Goal: Communication & Community: Connect with others

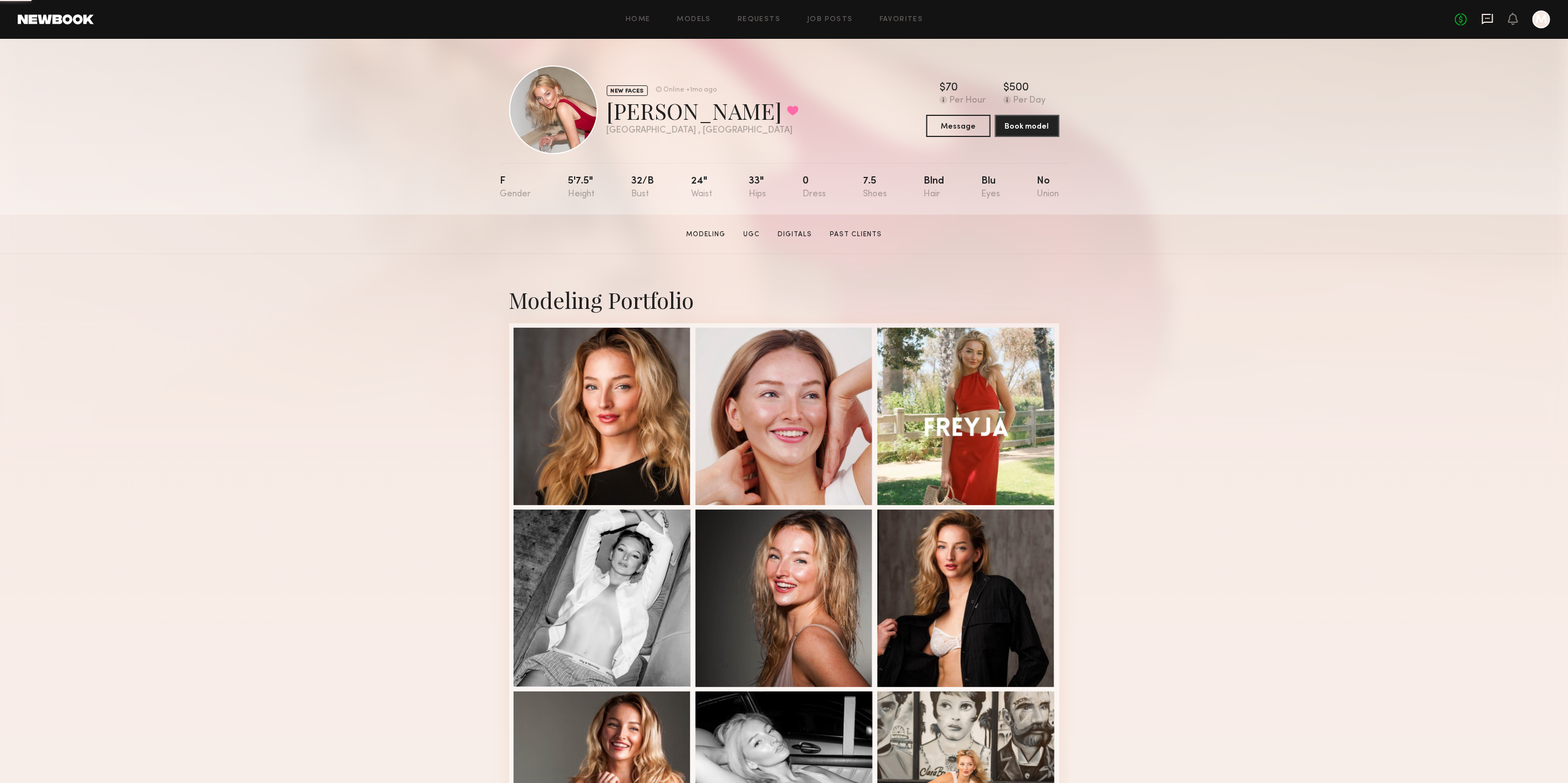
click at [1486, 22] on icon at bounding box center [1487, 19] width 11 height 11
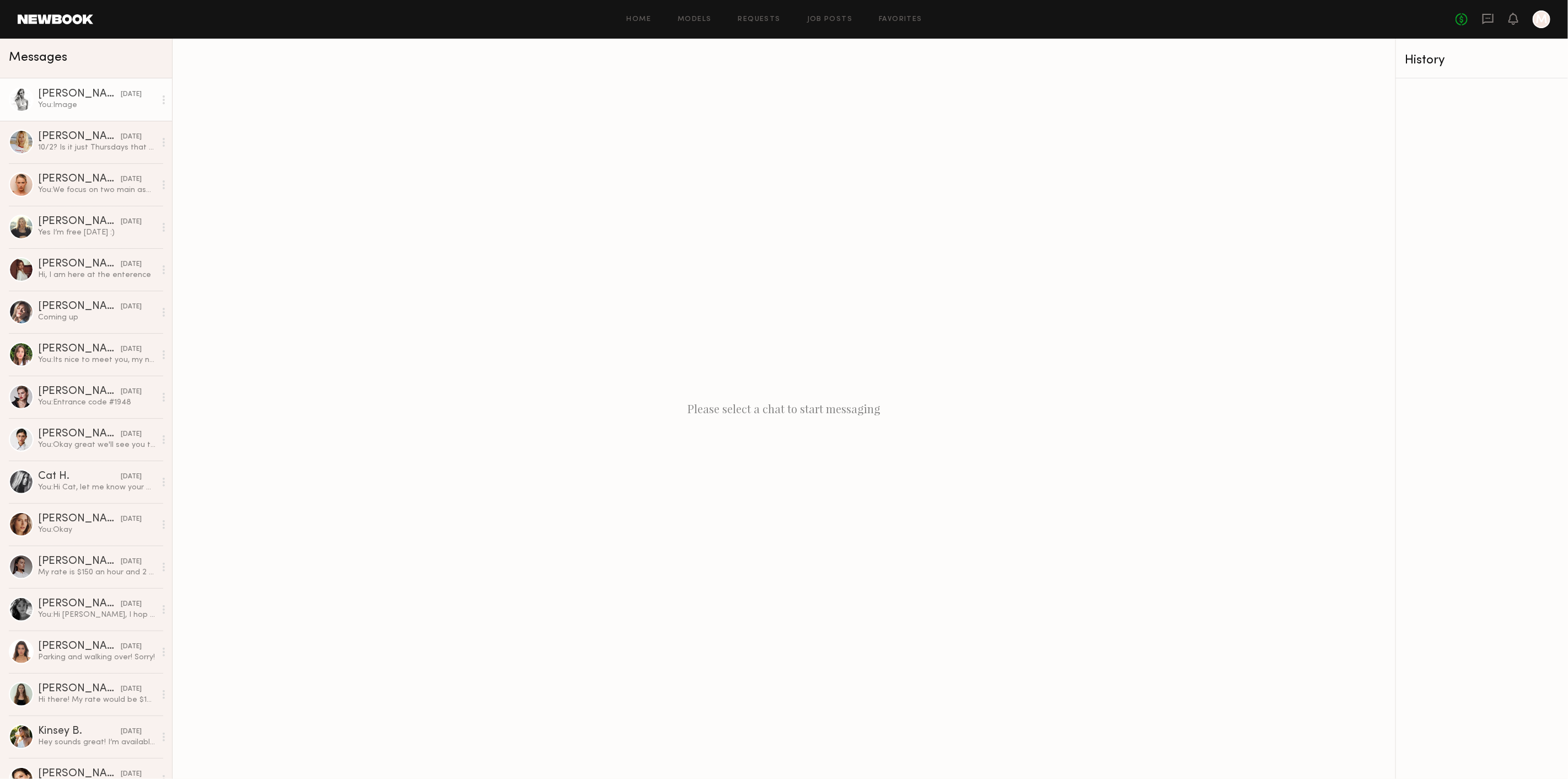
click at [98, 89] on div "[PERSON_NAME]" at bounding box center [79, 94] width 83 height 11
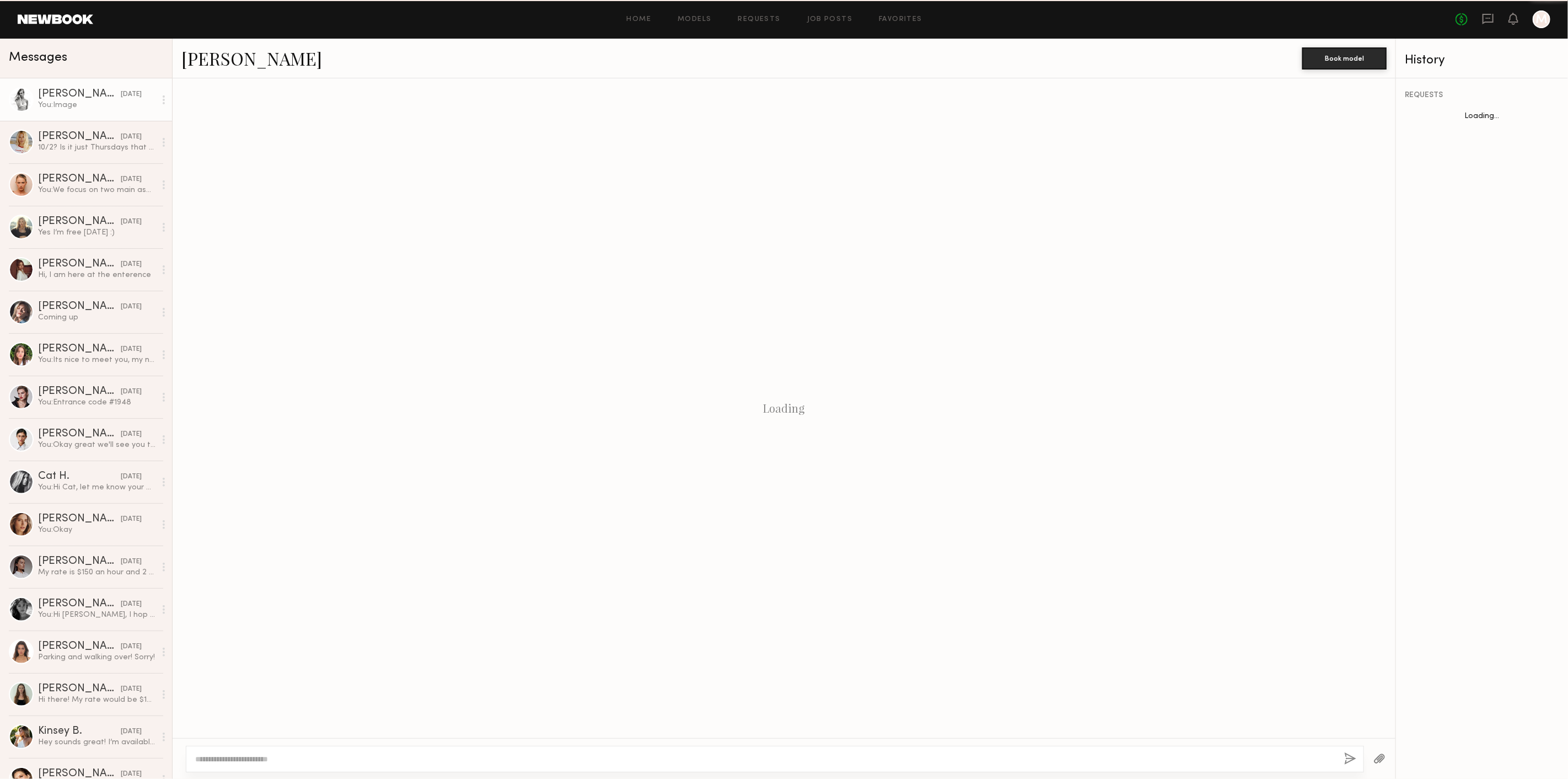
scroll to position [1050, 0]
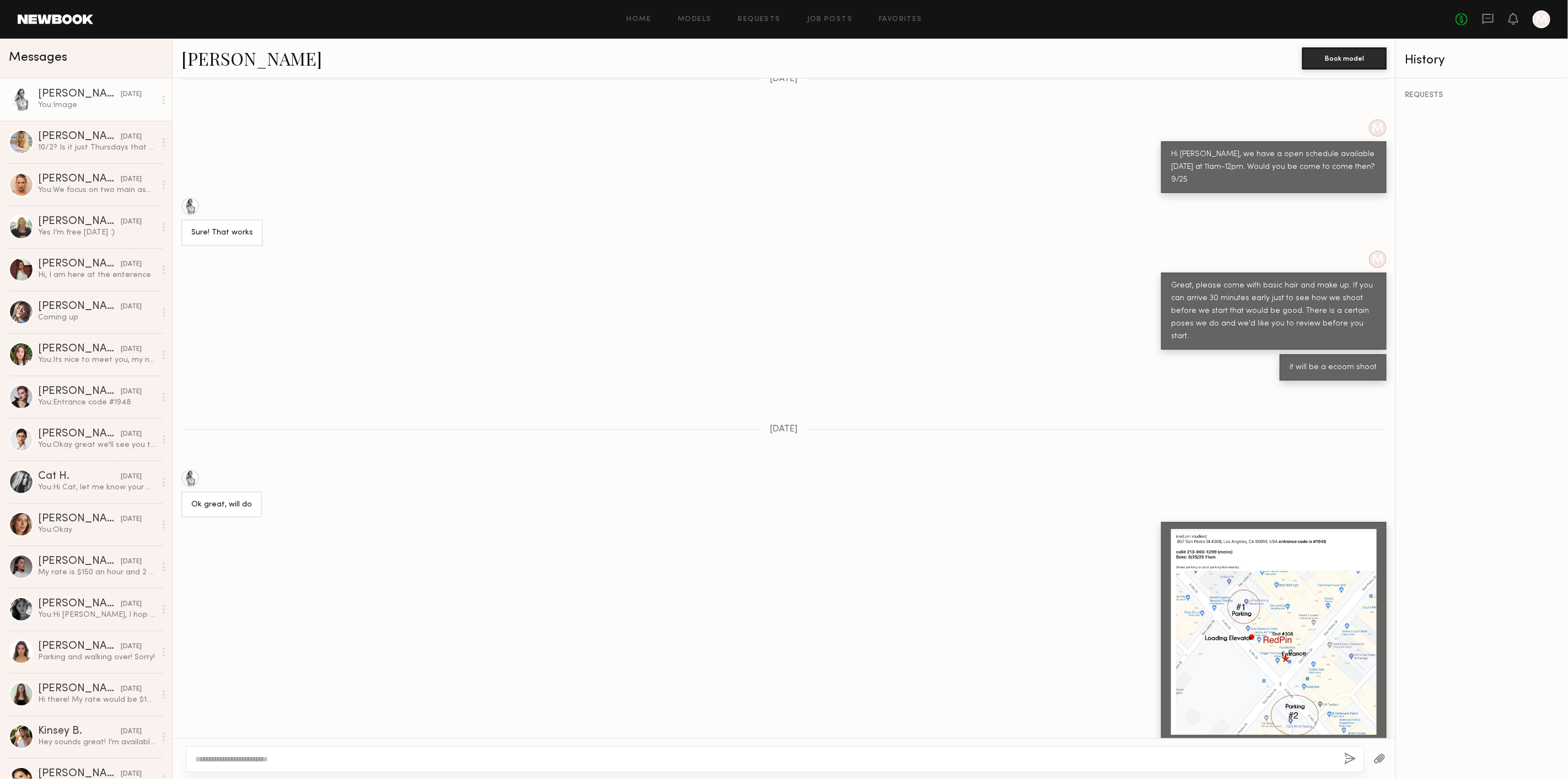
click at [206, 50] on link "[PERSON_NAME]" at bounding box center [252, 58] width 140 height 24
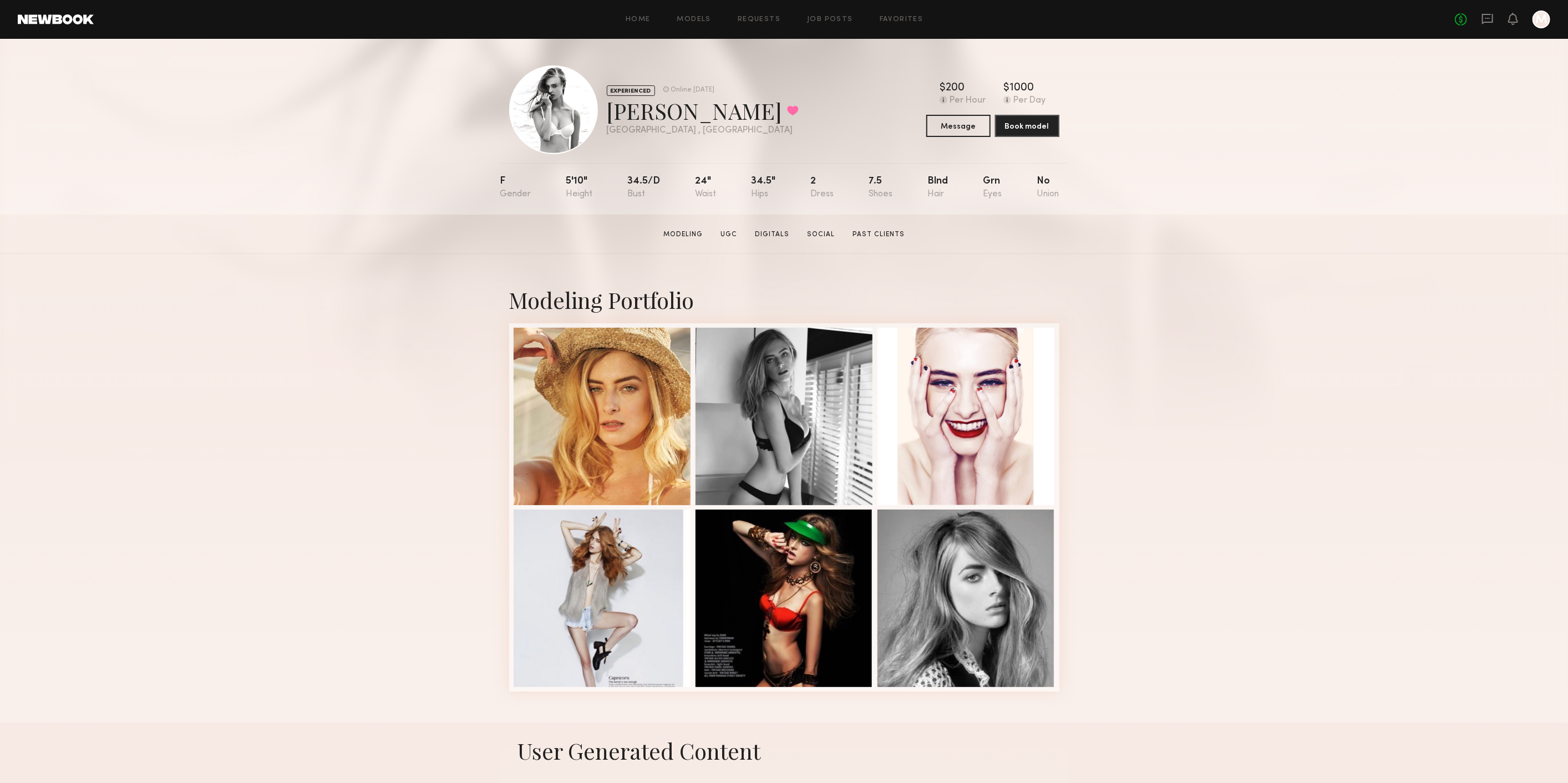
click at [1478, 25] on div "No fees up to $5,000 M" at bounding box center [1502, 19] width 96 height 18
click at [1488, 16] on icon at bounding box center [1488, 18] width 13 height 13
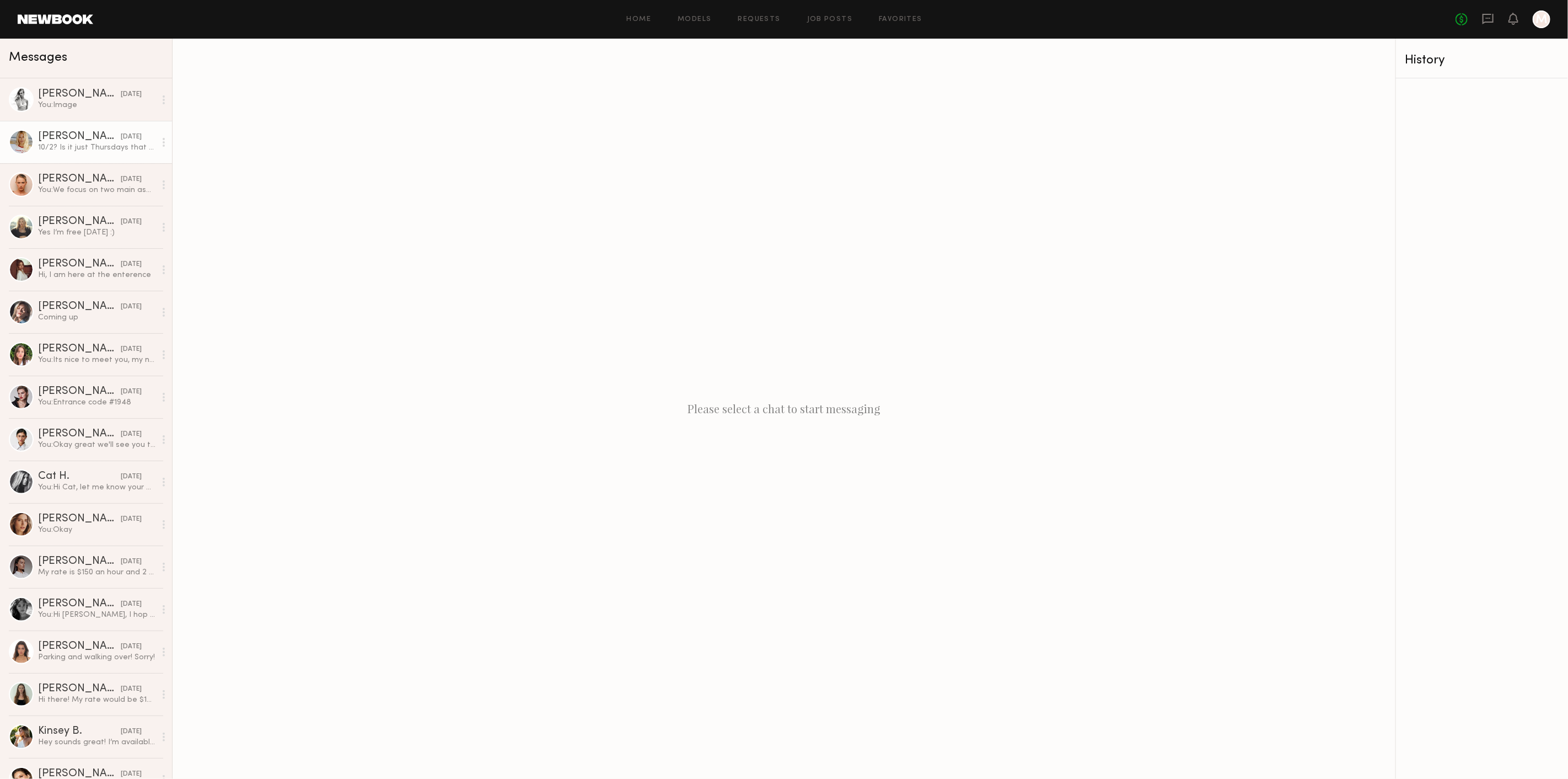
click at [61, 138] on div "Emily T." at bounding box center [79, 136] width 83 height 11
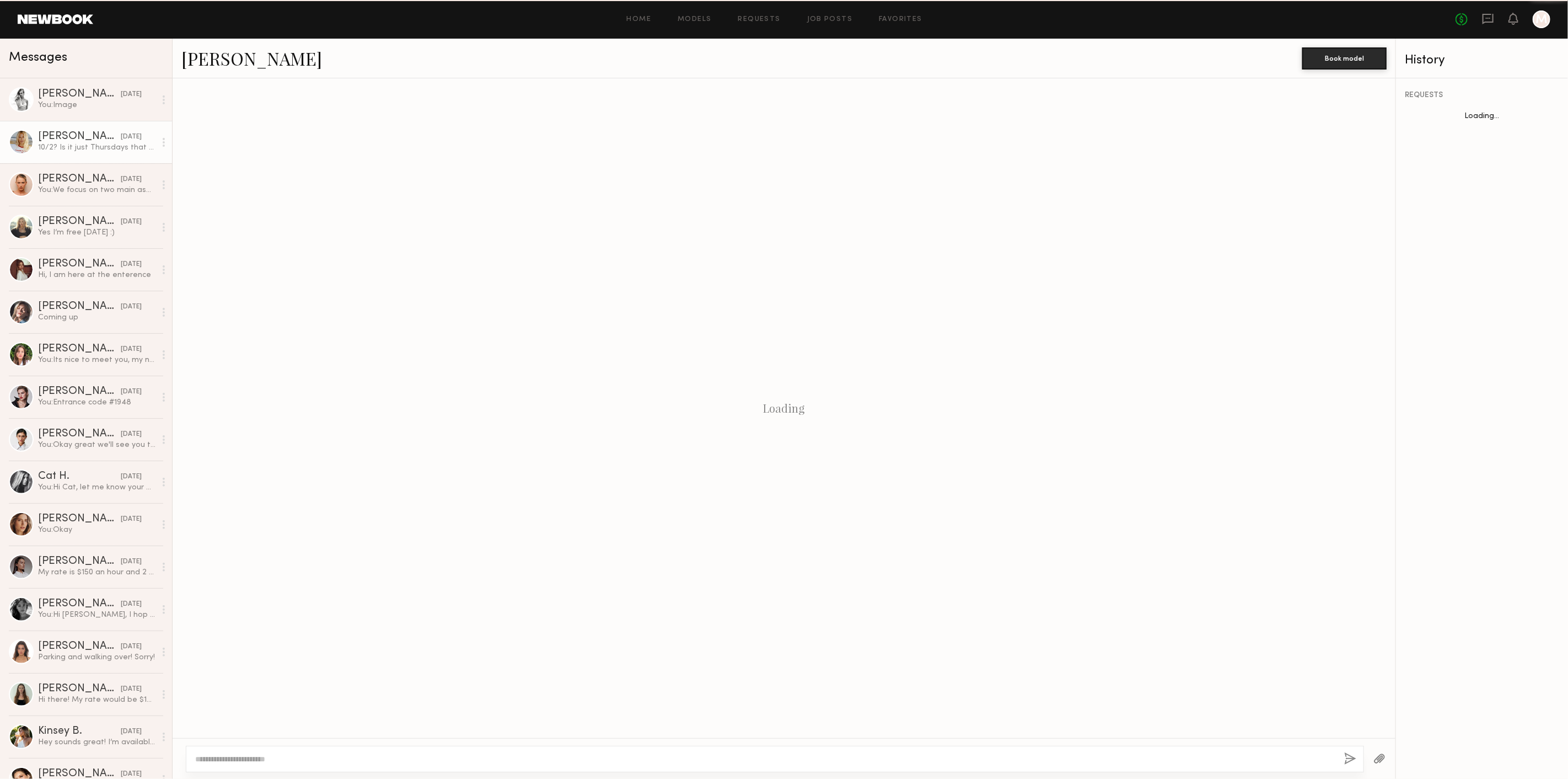
scroll to position [373, 0]
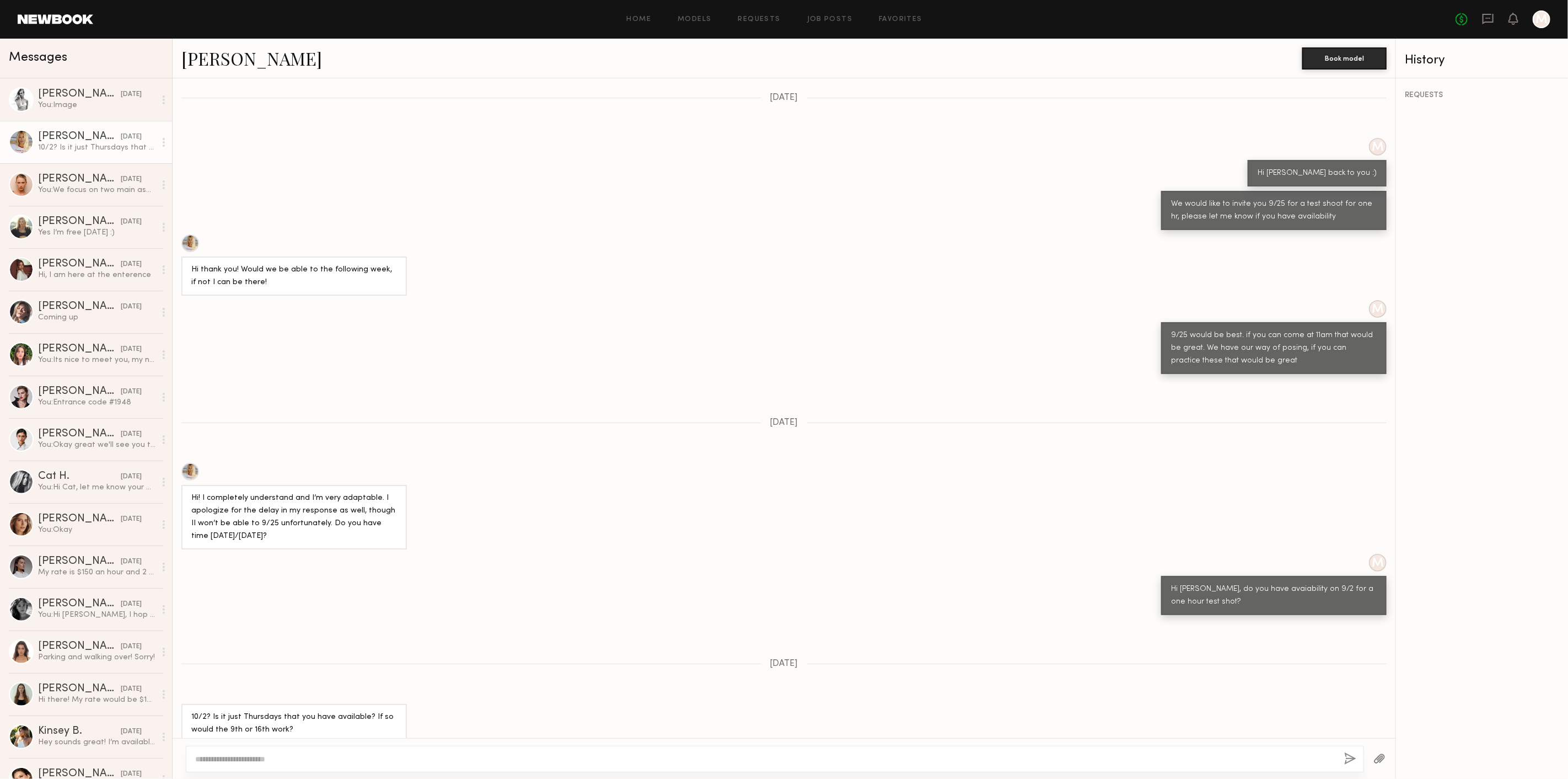
click at [193, 67] on link "Emily T." at bounding box center [252, 58] width 140 height 24
click at [81, 106] on div "You: Image" at bounding box center [96, 105] width 117 height 10
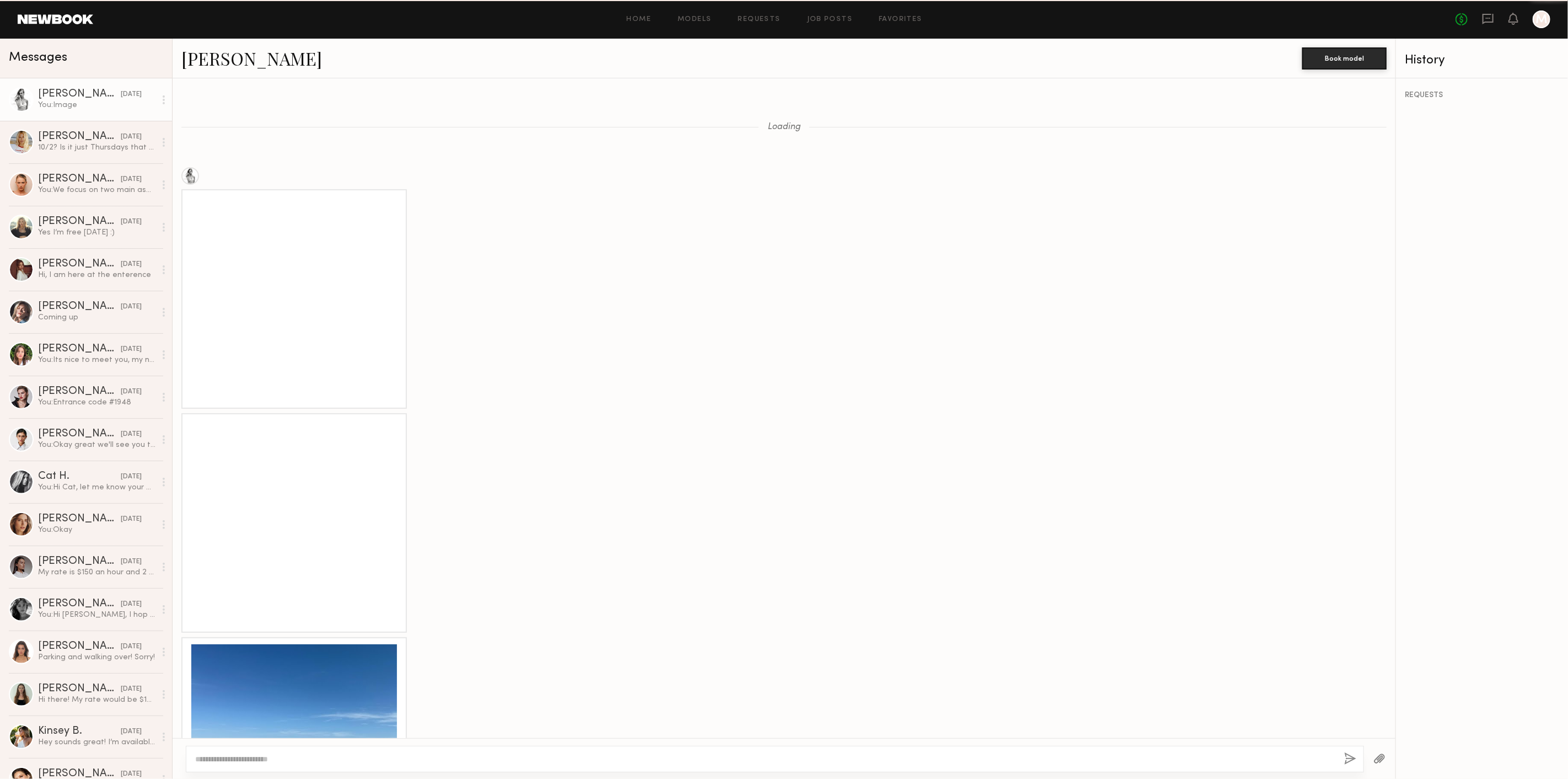
scroll to position [1050, 0]
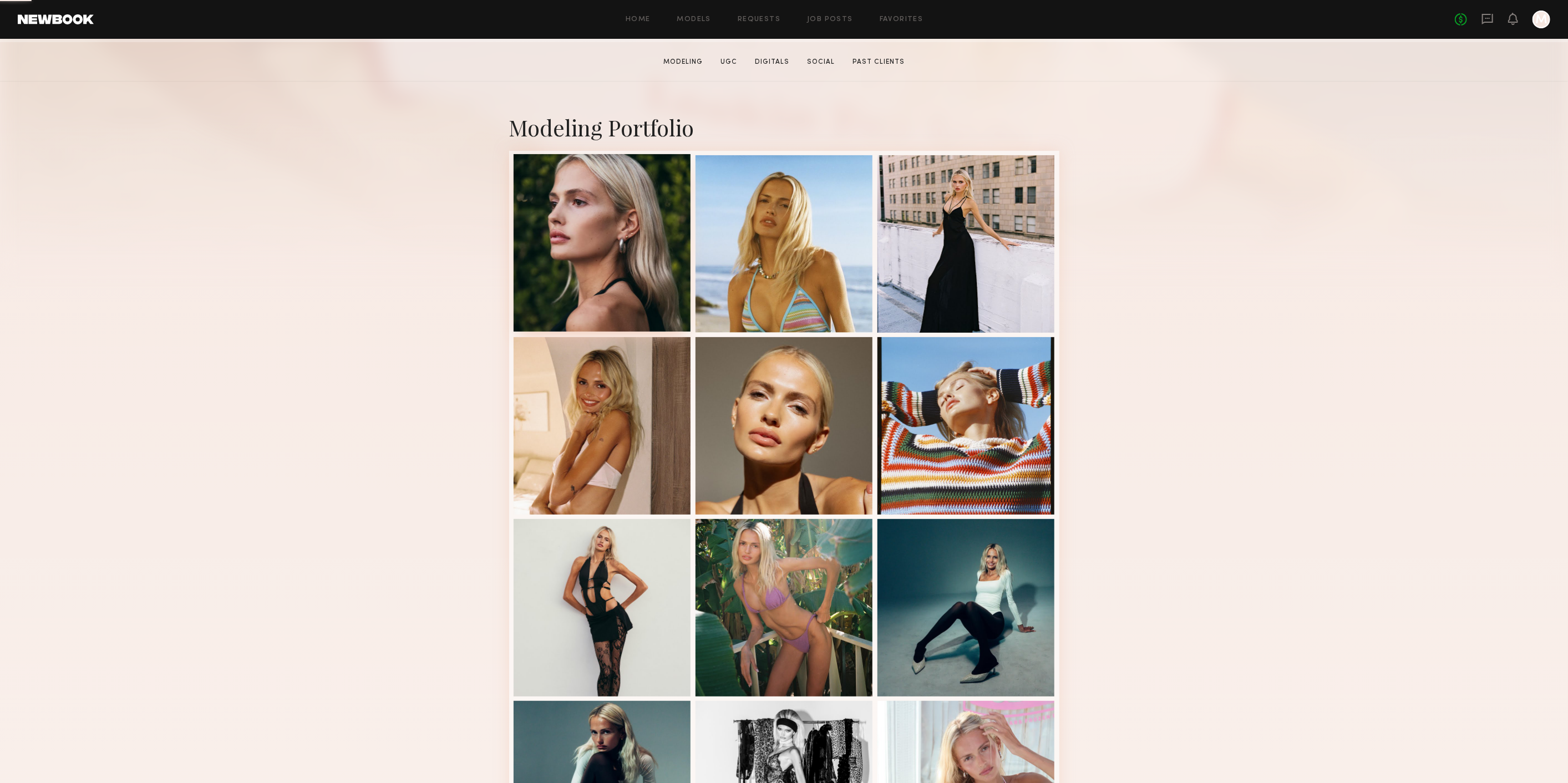
scroll to position [185, 0]
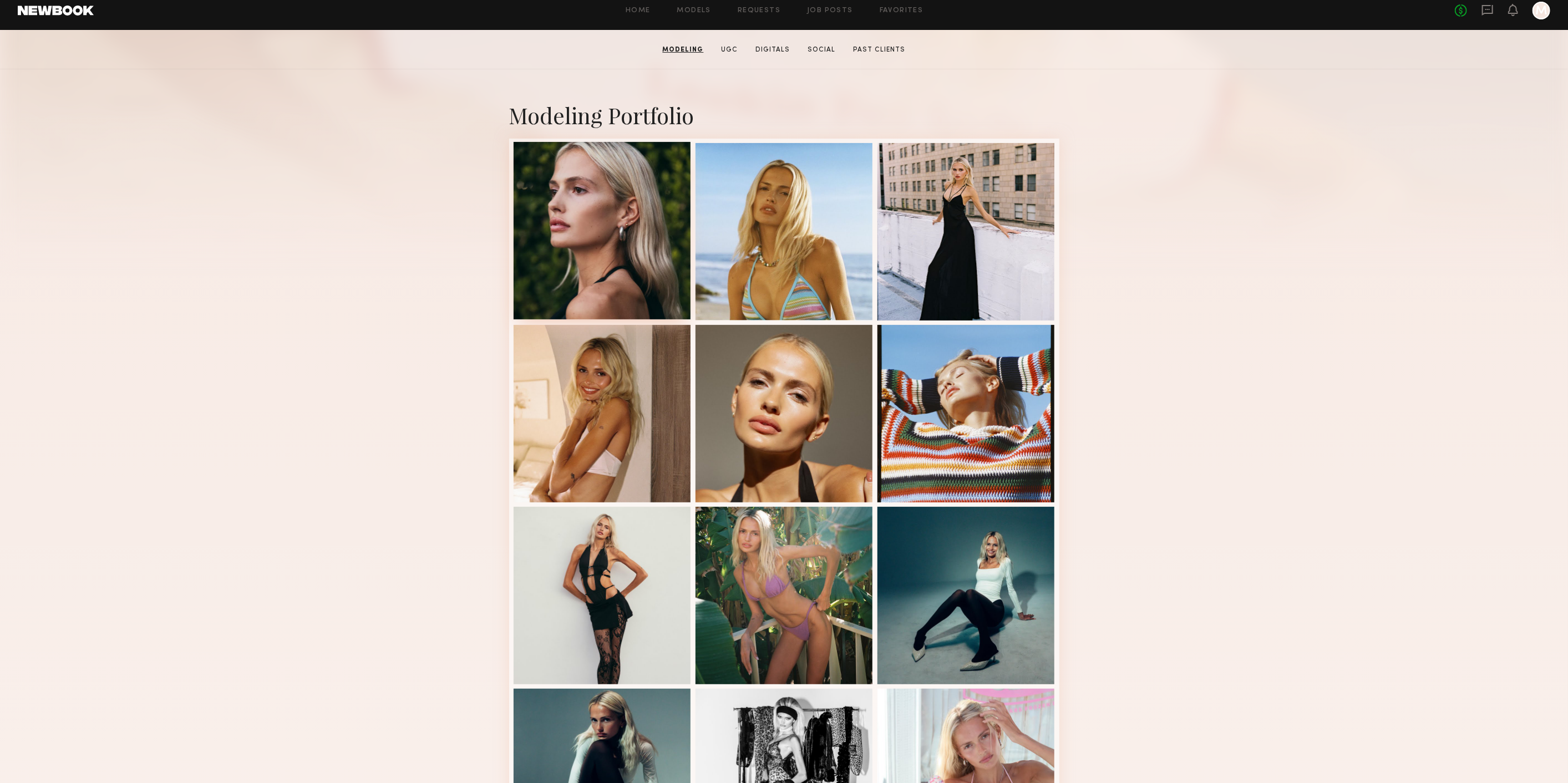
click at [618, 257] on div at bounding box center [602, 230] width 177 height 177
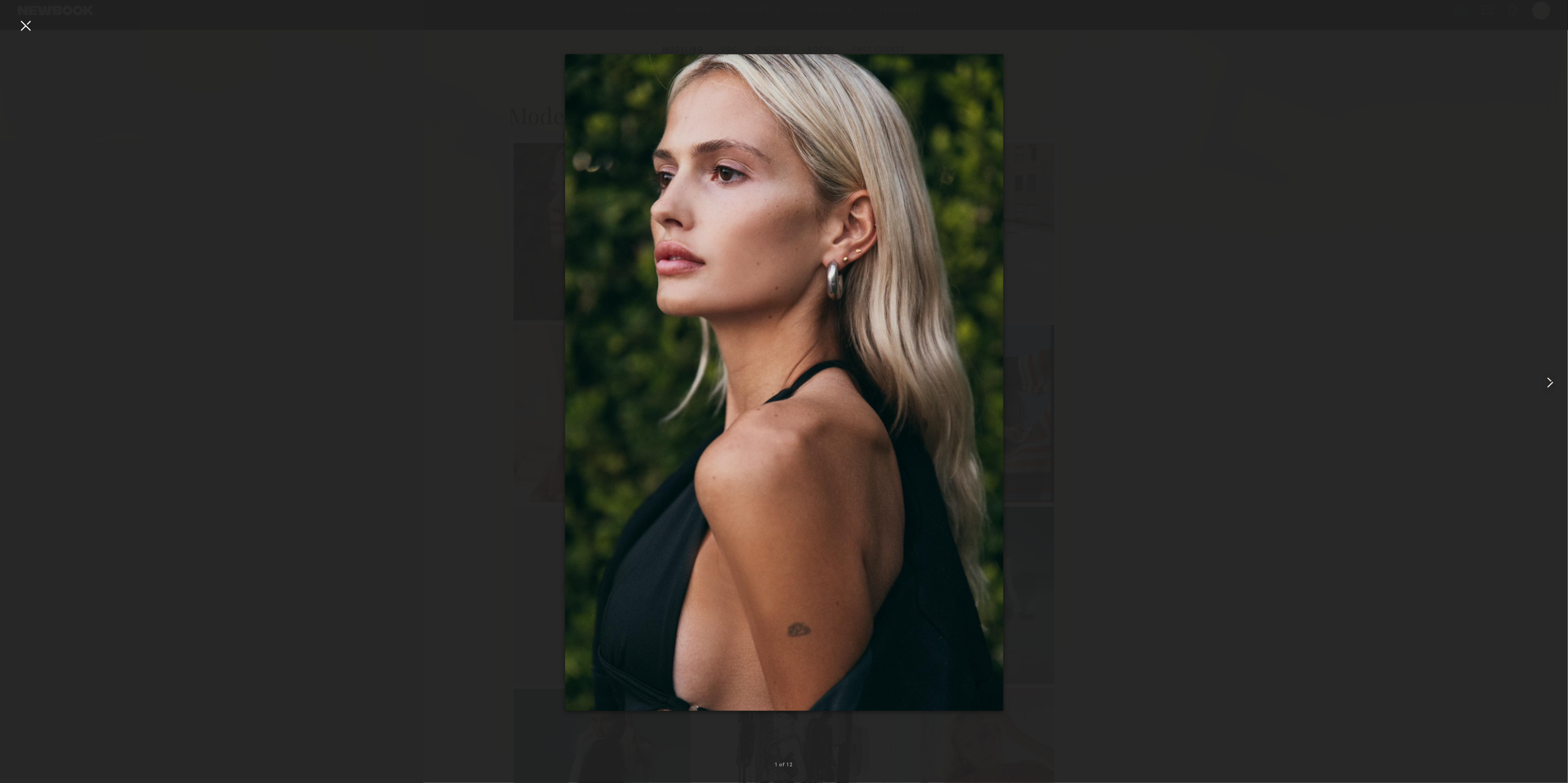
click at [1546, 382] on common-icon at bounding box center [1550, 382] width 18 height 18
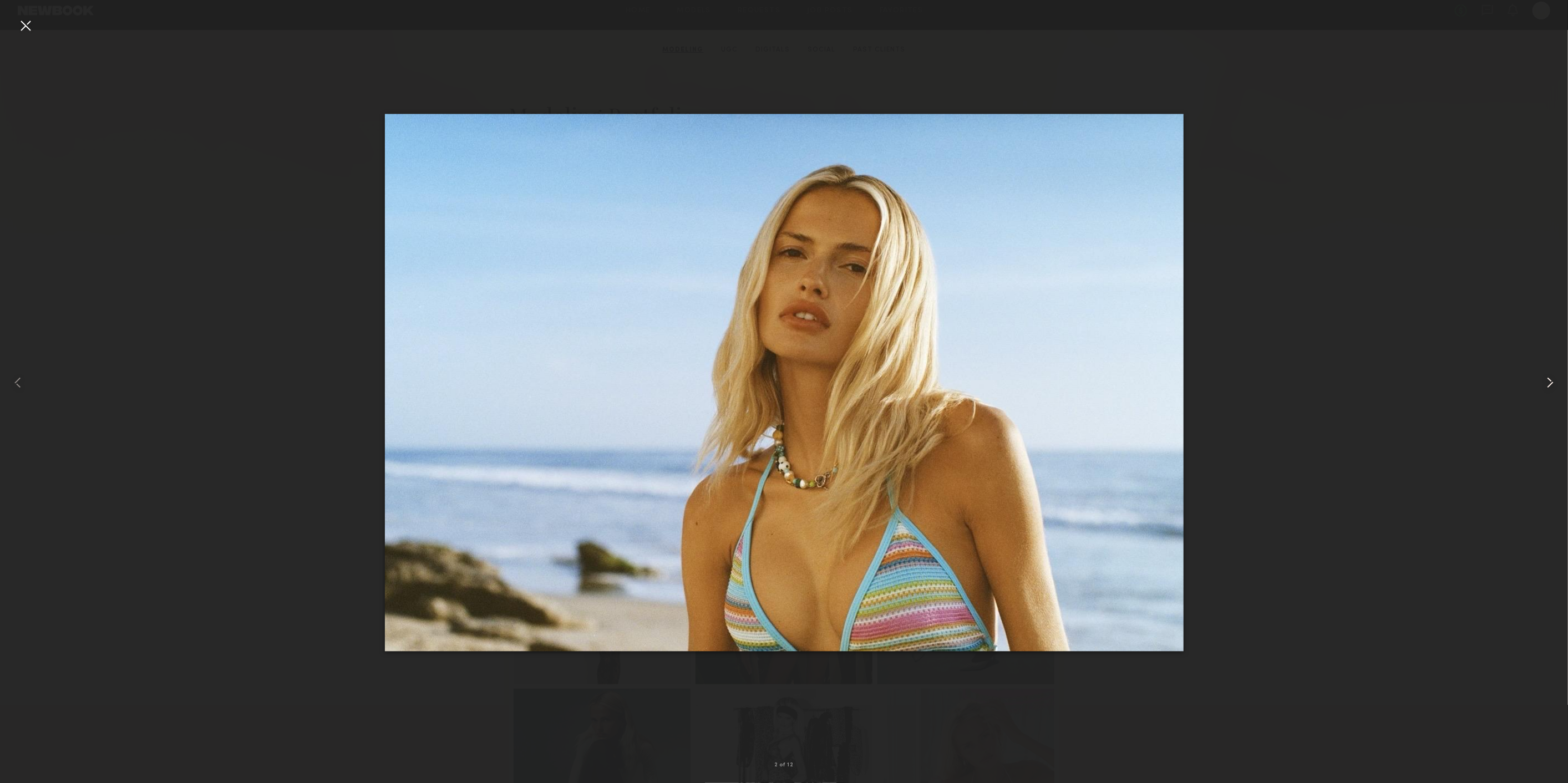
click at [1546, 382] on common-icon at bounding box center [1550, 382] width 18 height 18
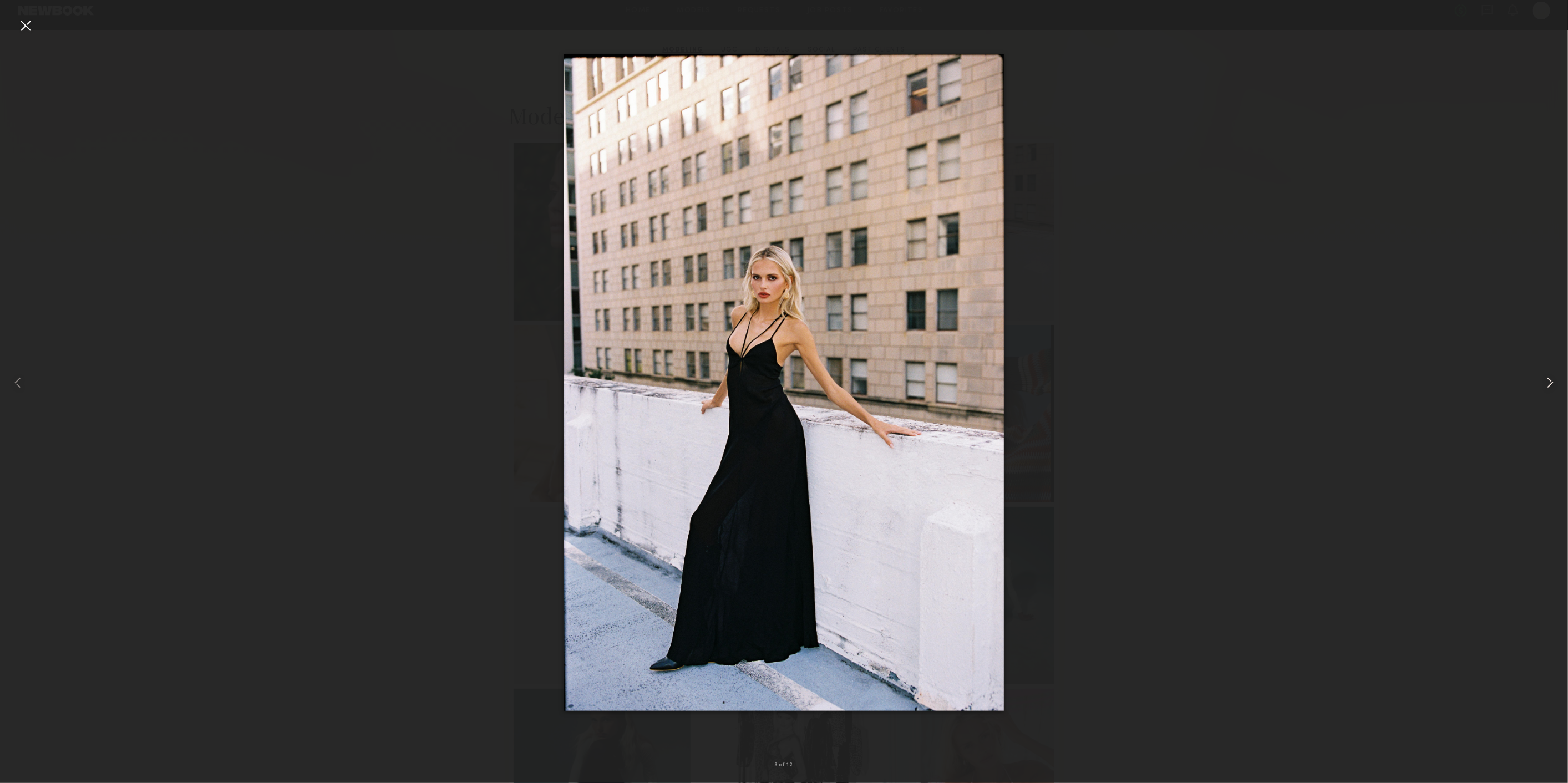
click at [1546, 382] on common-icon at bounding box center [1550, 382] width 18 height 18
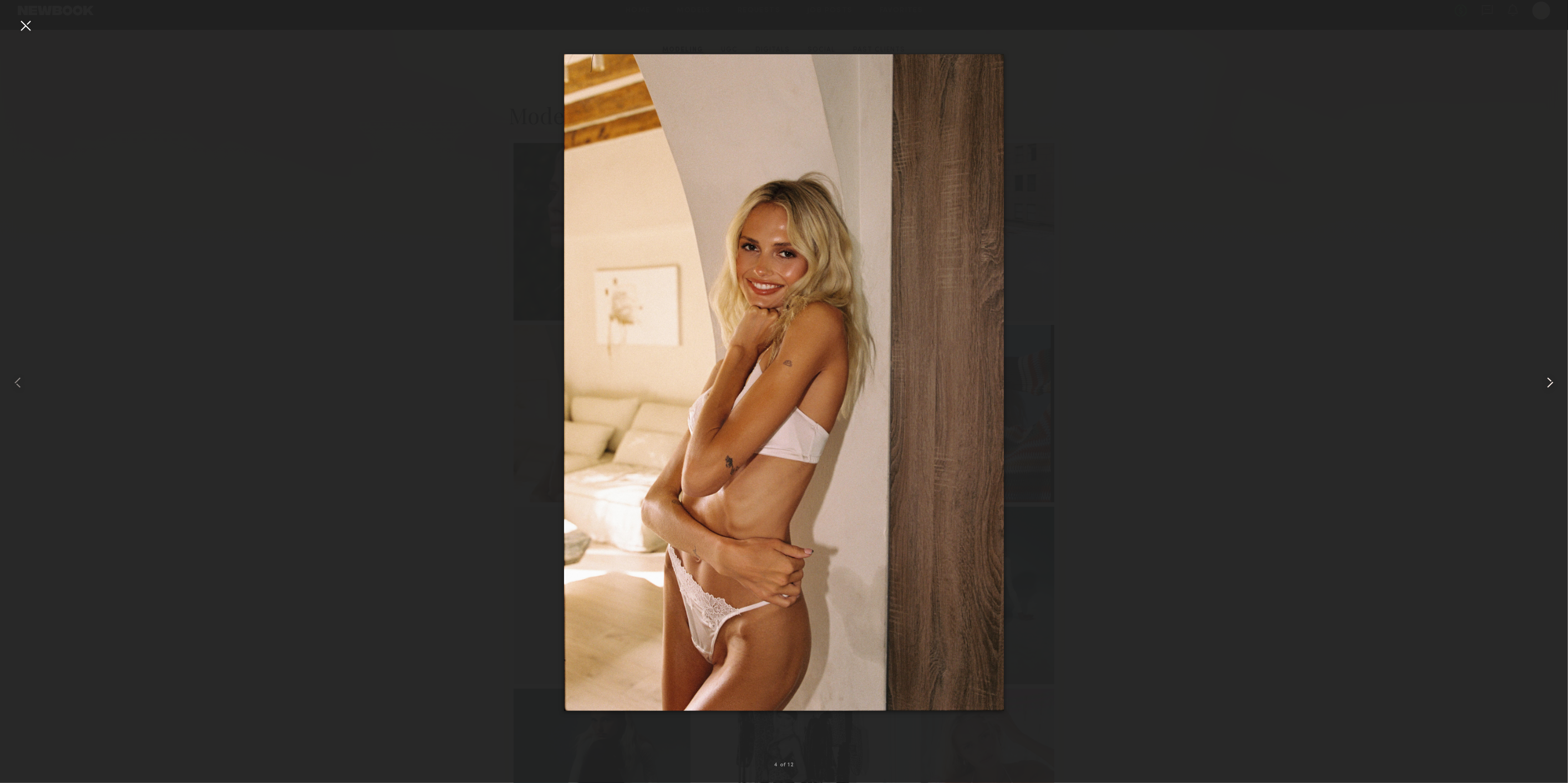
click at [1546, 382] on common-icon at bounding box center [1550, 382] width 18 height 18
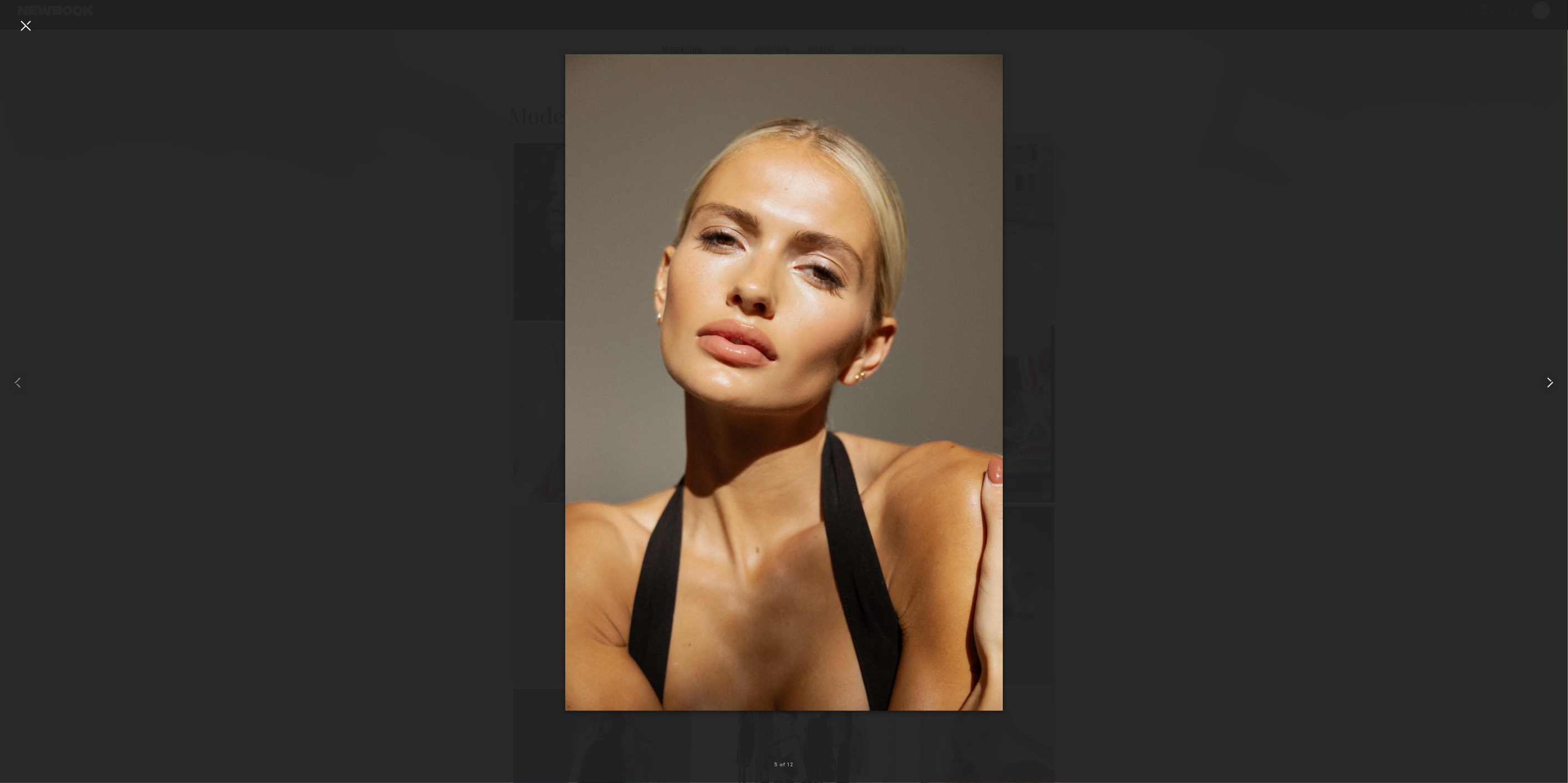
click at [1546, 382] on common-icon at bounding box center [1550, 382] width 18 height 18
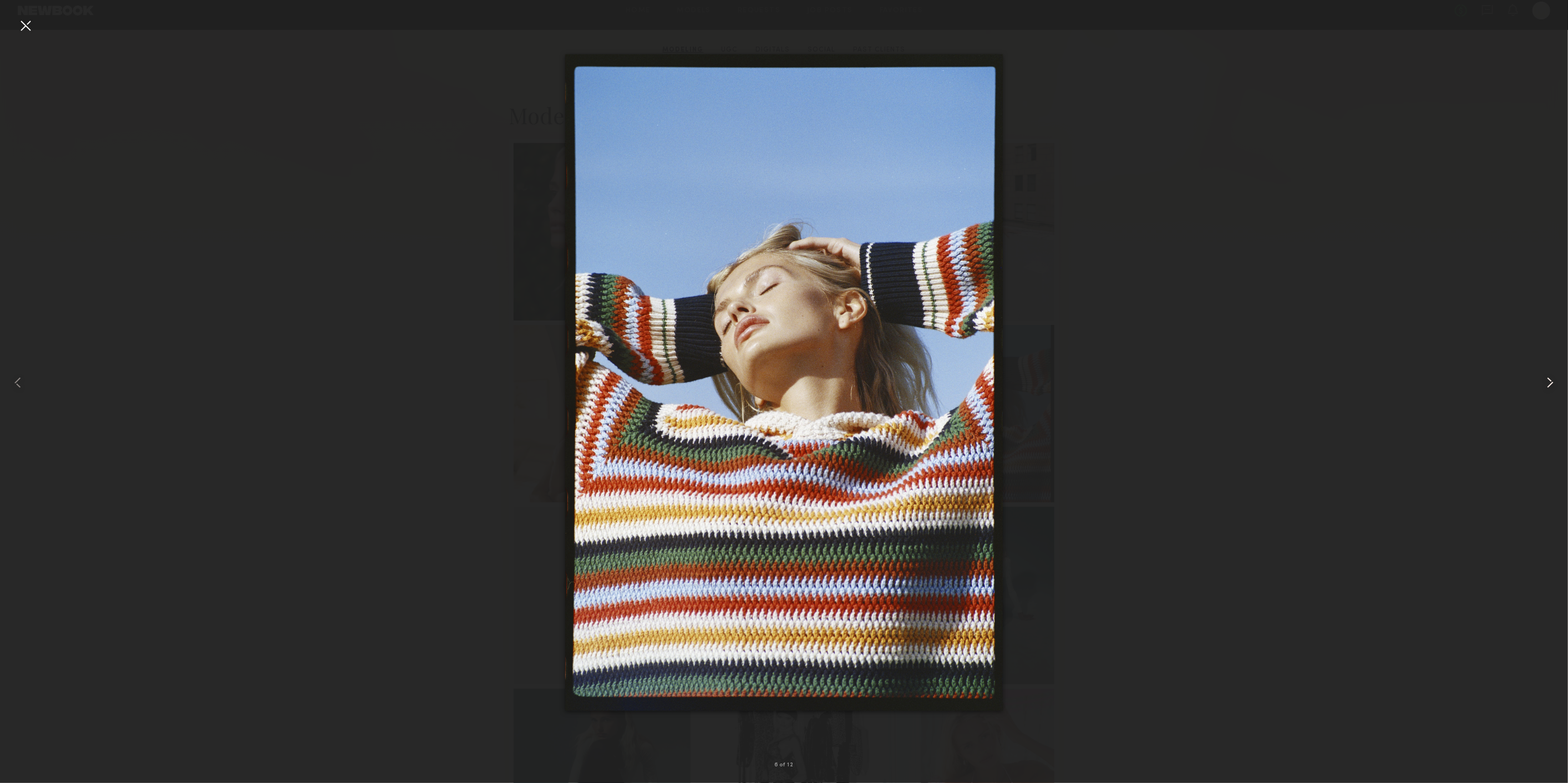
click at [1546, 382] on common-icon at bounding box center [1550, 382] width 18 height 18
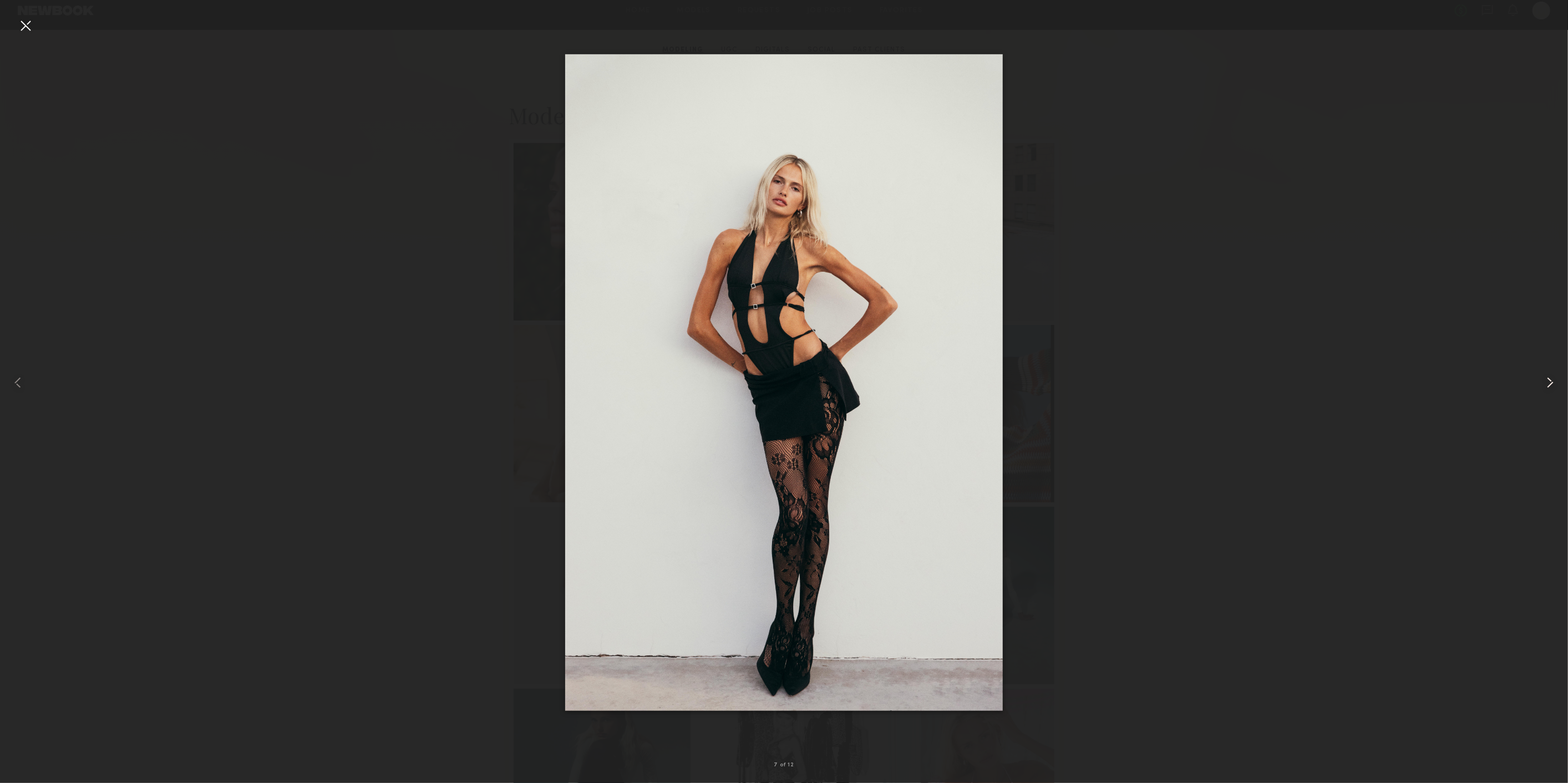
click at [1546, 382] on common-icon at bounding box center [1550, 382] width 18 height 18
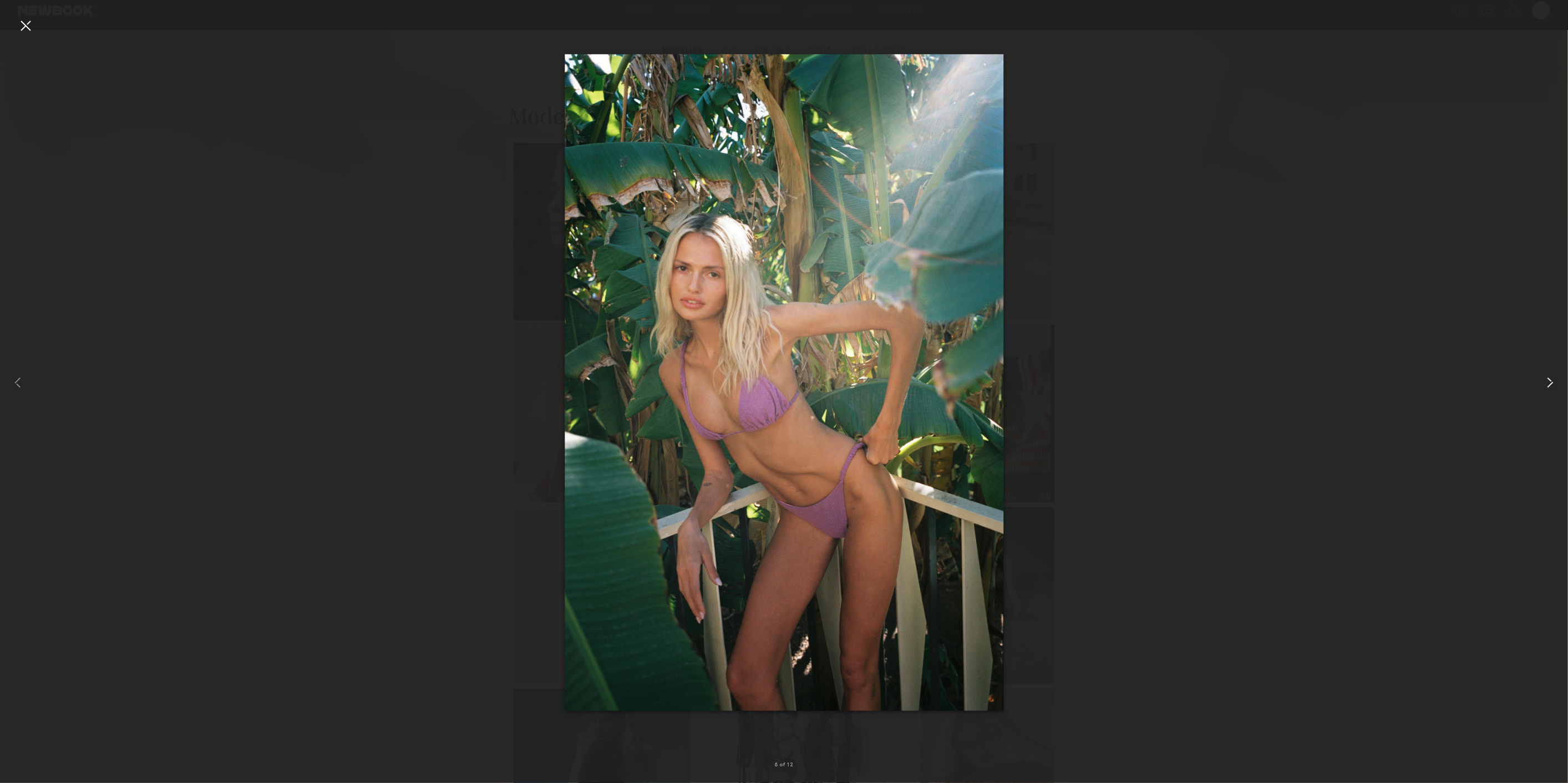
click at [1546, 382] on common-icon at bounding box center [1550, 382] width 18 height 18
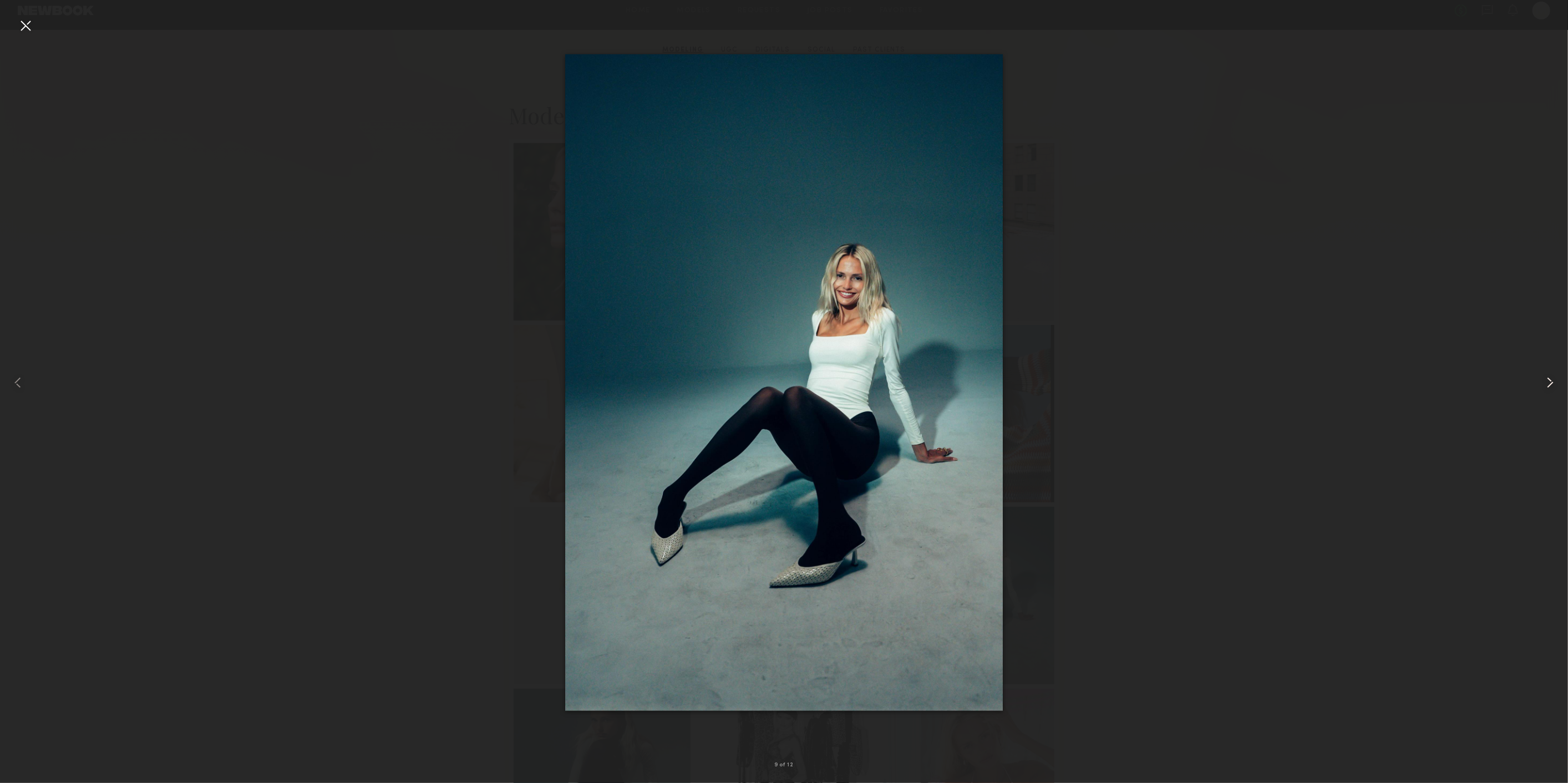
click at [1546, 382] on common-icon at bounding box center [1550, 382] width 18 height 18
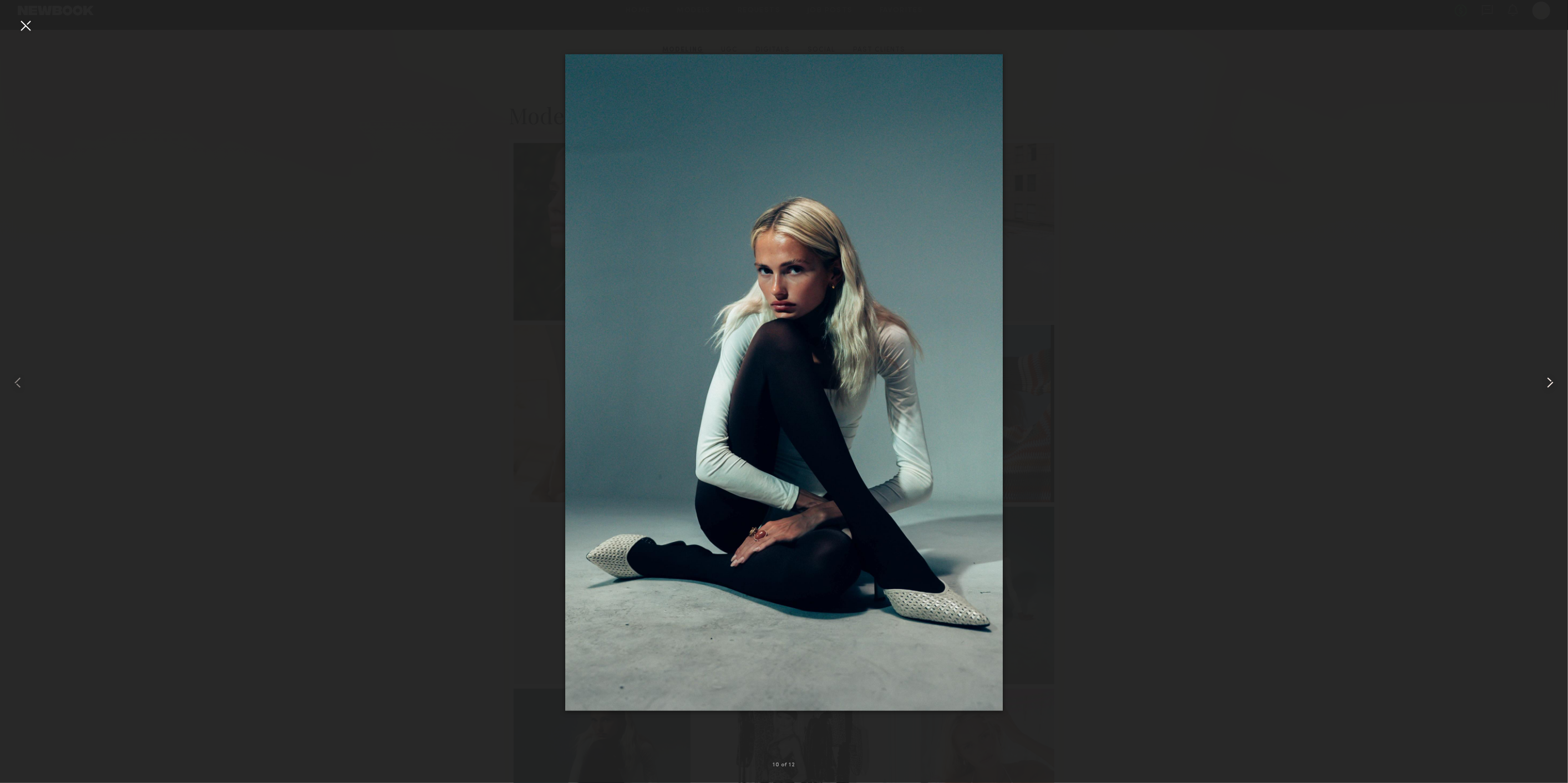
click at [1546, 382] on common-icon at bounding box center [1550, 382] width 18 height 18
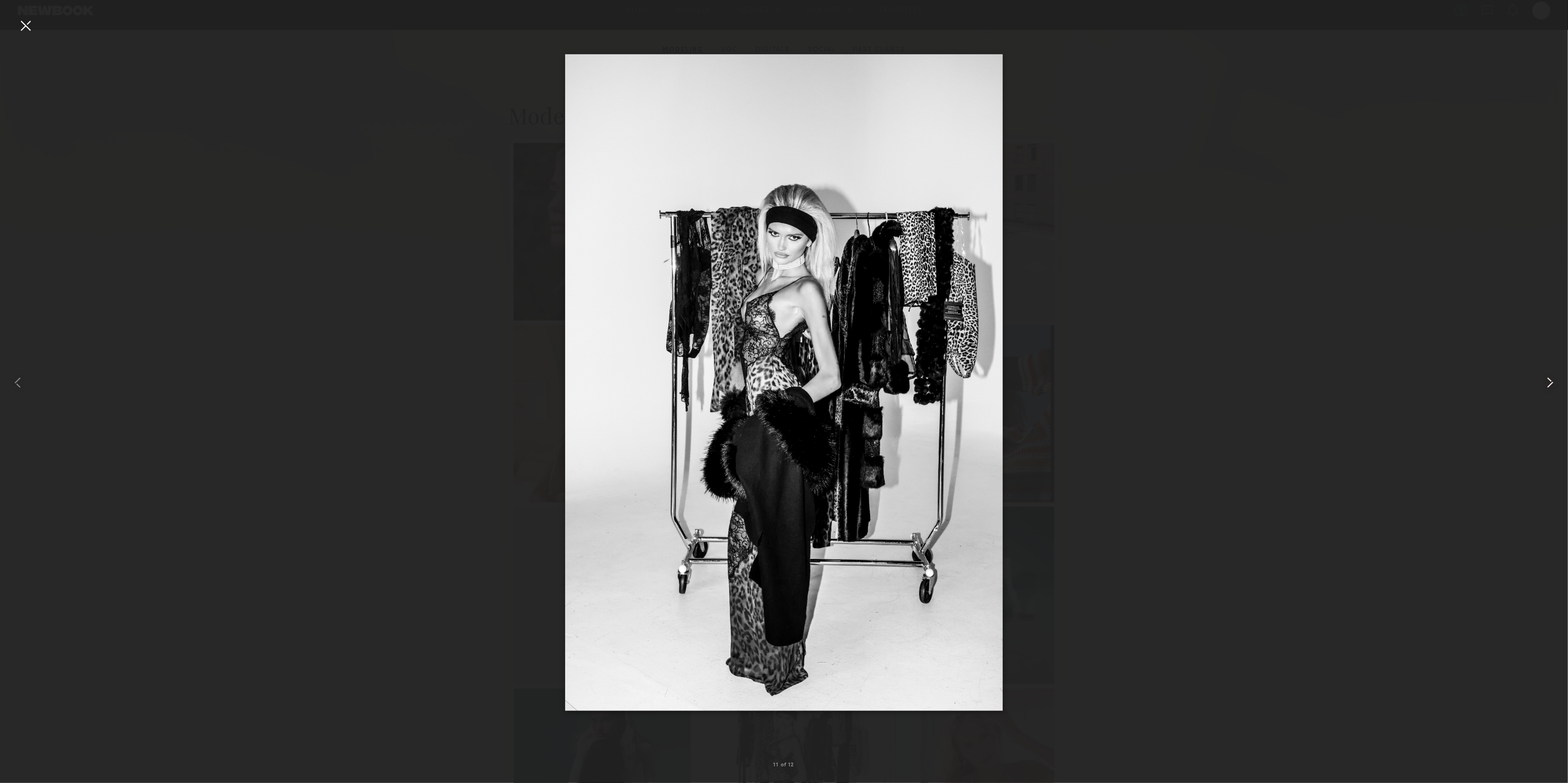
click at [1546, 382] on common-icon at bounding box center [1550, 382] width 18 height 18
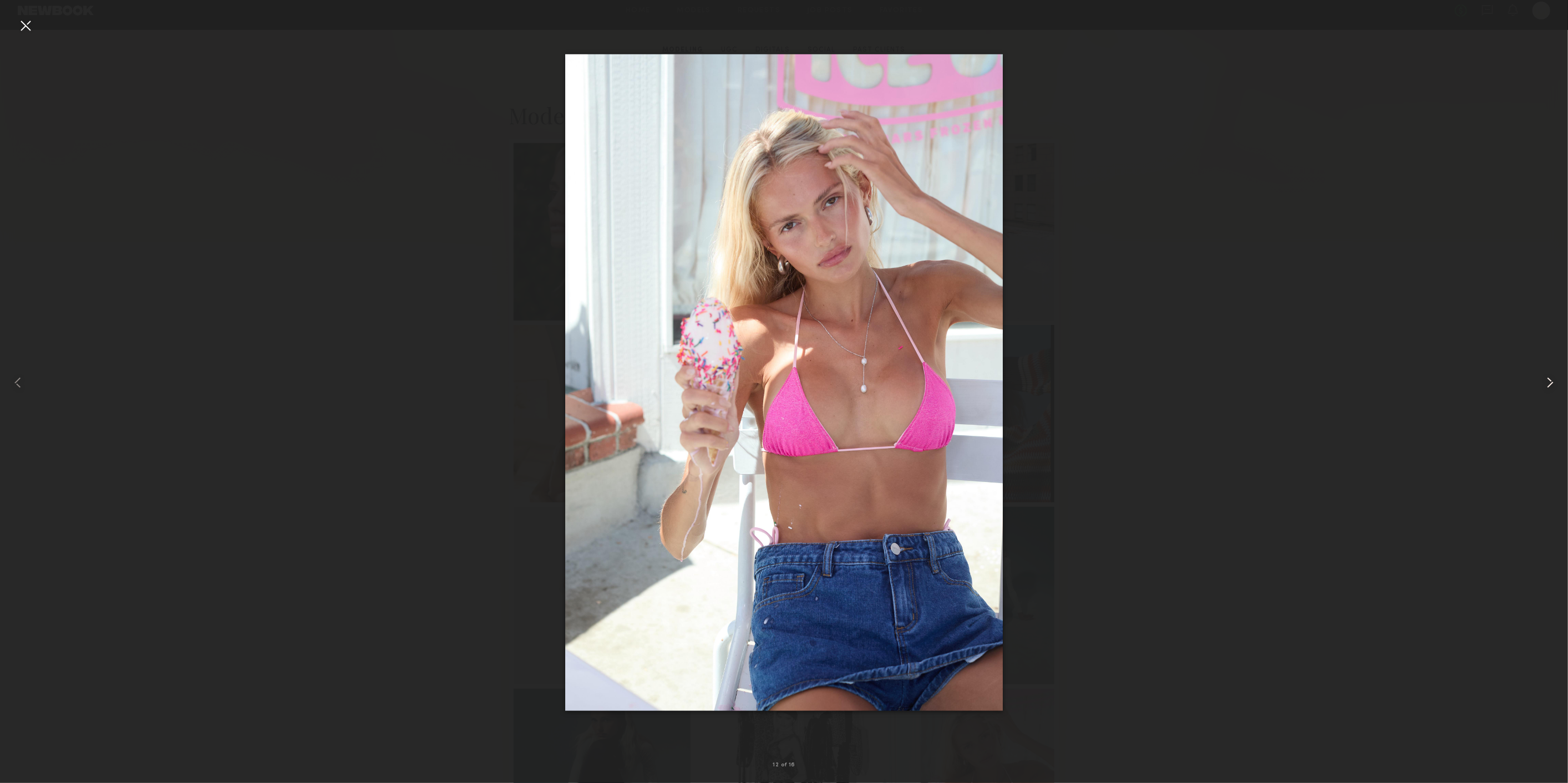
click at [1546, 382] on common-icon at bounding box center [1550, 382] width 18 height 18
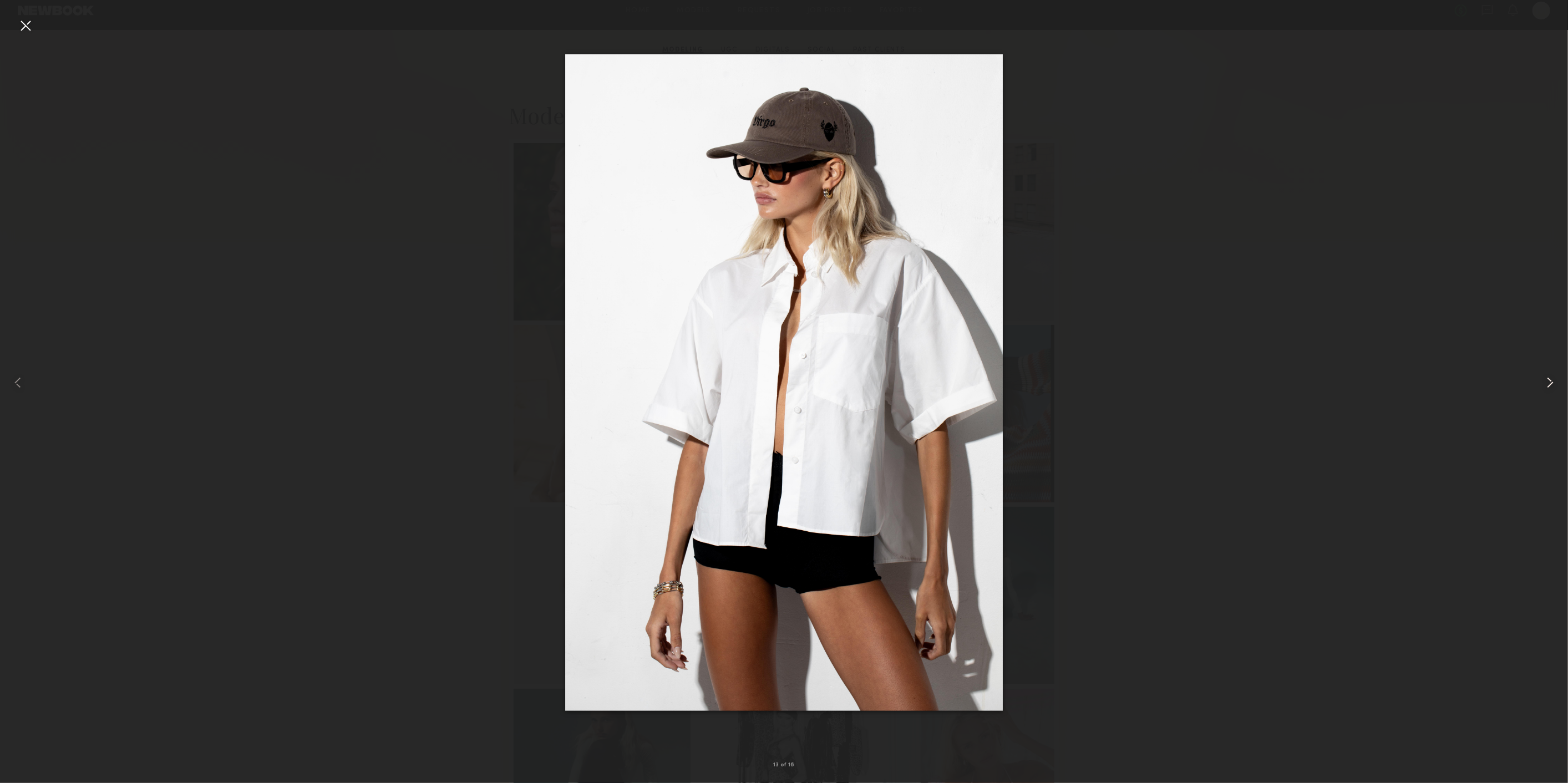
click at [1546, 382] on common-icon at bounding box center [1550, 382] width 18 height 18
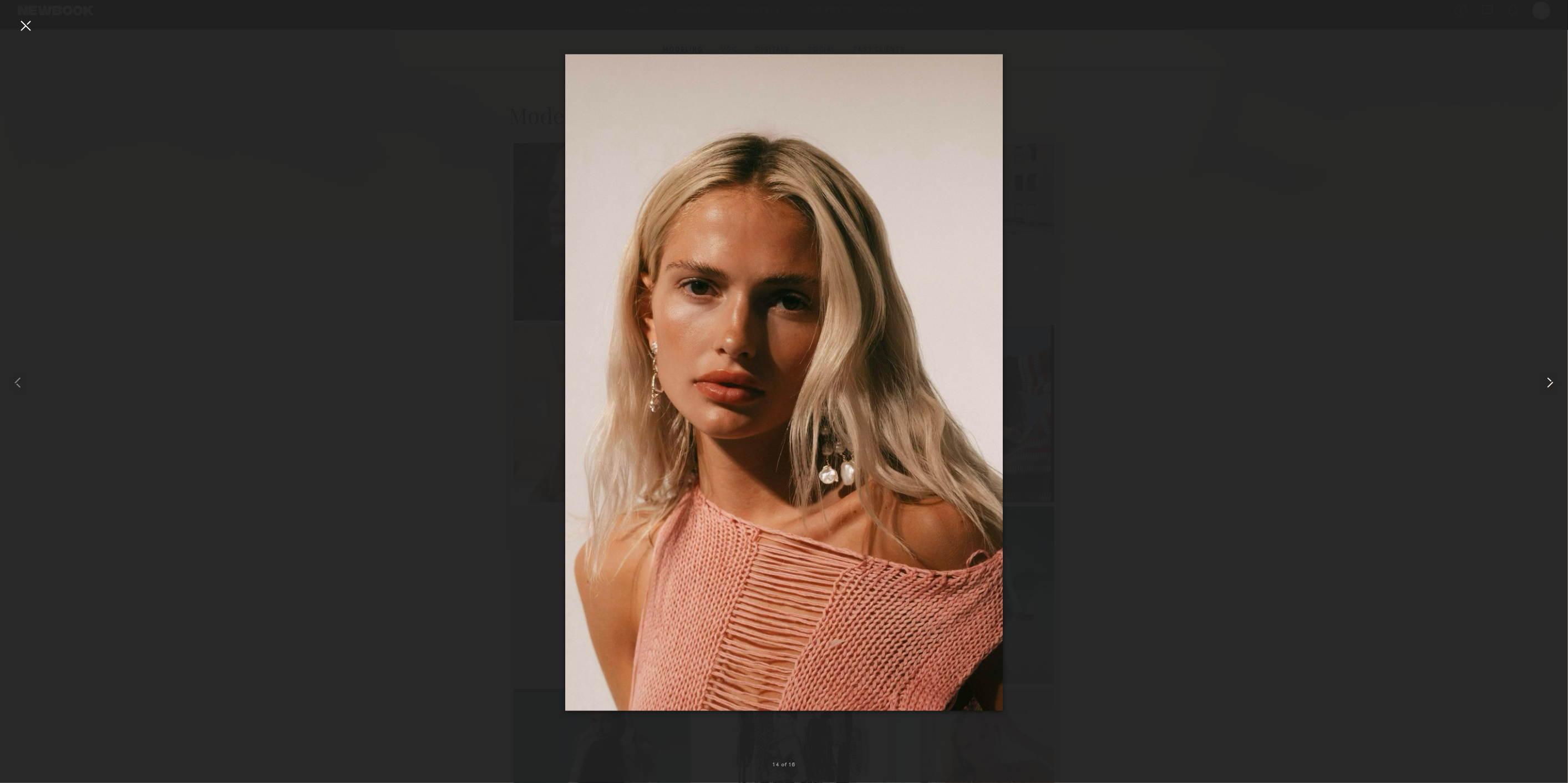
click at [1546, 382] on common-icon at bounding box center [1550, 382] width 18 height 18
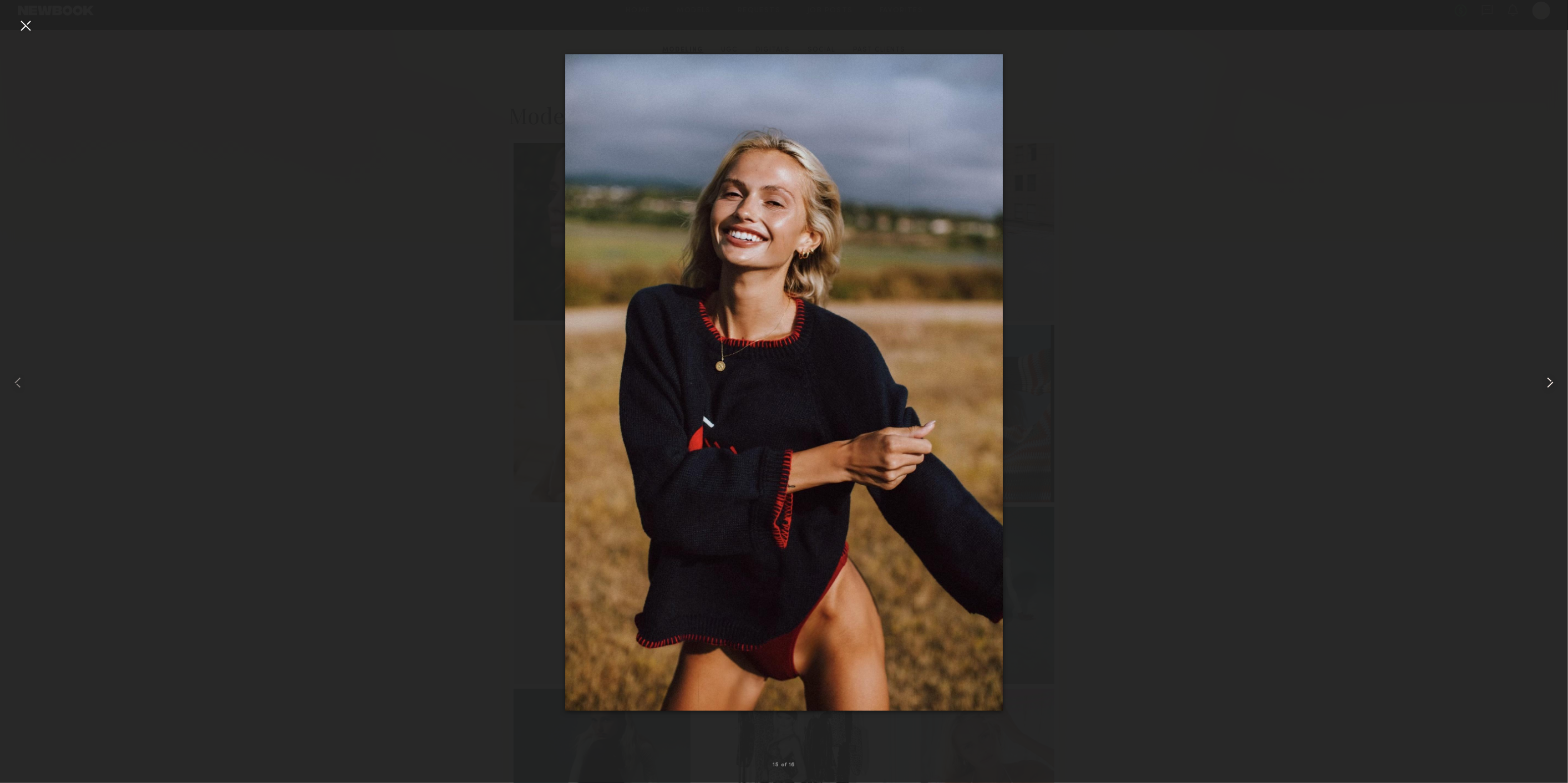
click at [1546, 382] on common-icon at bounding box center [1550, 382] width 18 height 18
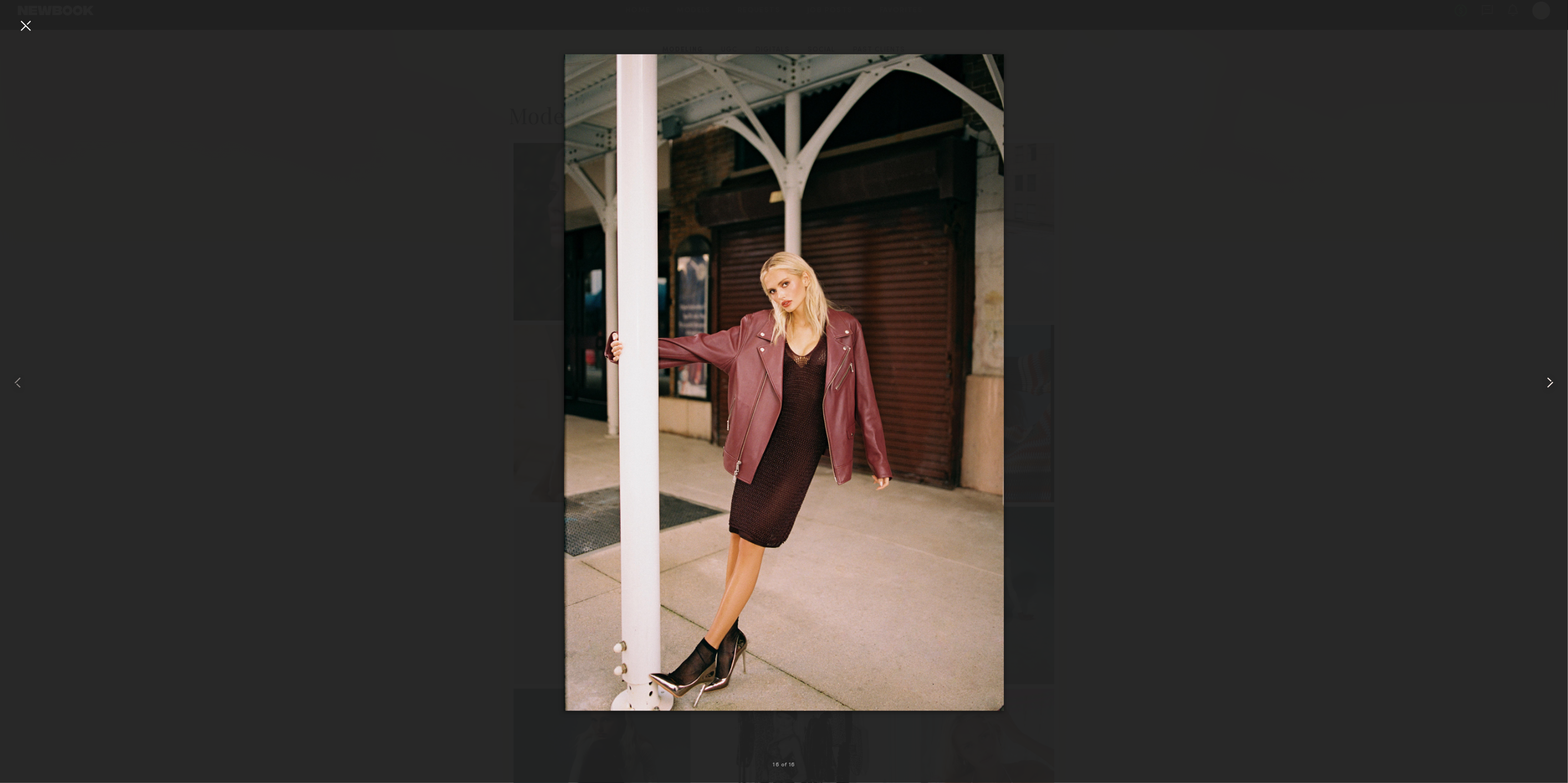
click at [1546, 382] on common-icon at bounding box center [1550, 382] width 18 height 18
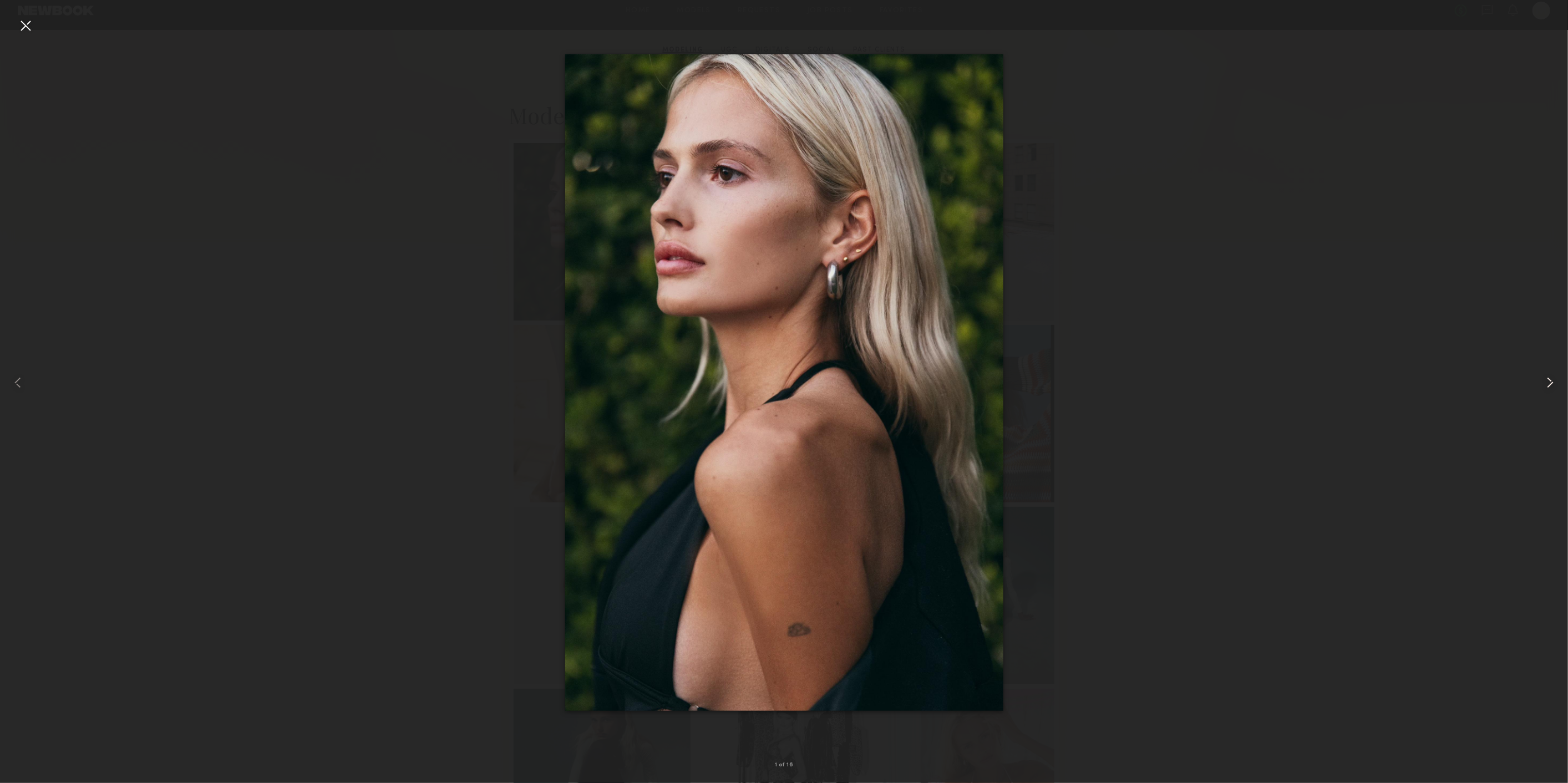
click at [1546, 382] on common-icon at bounding box center [1550, 382] width 18 height 18
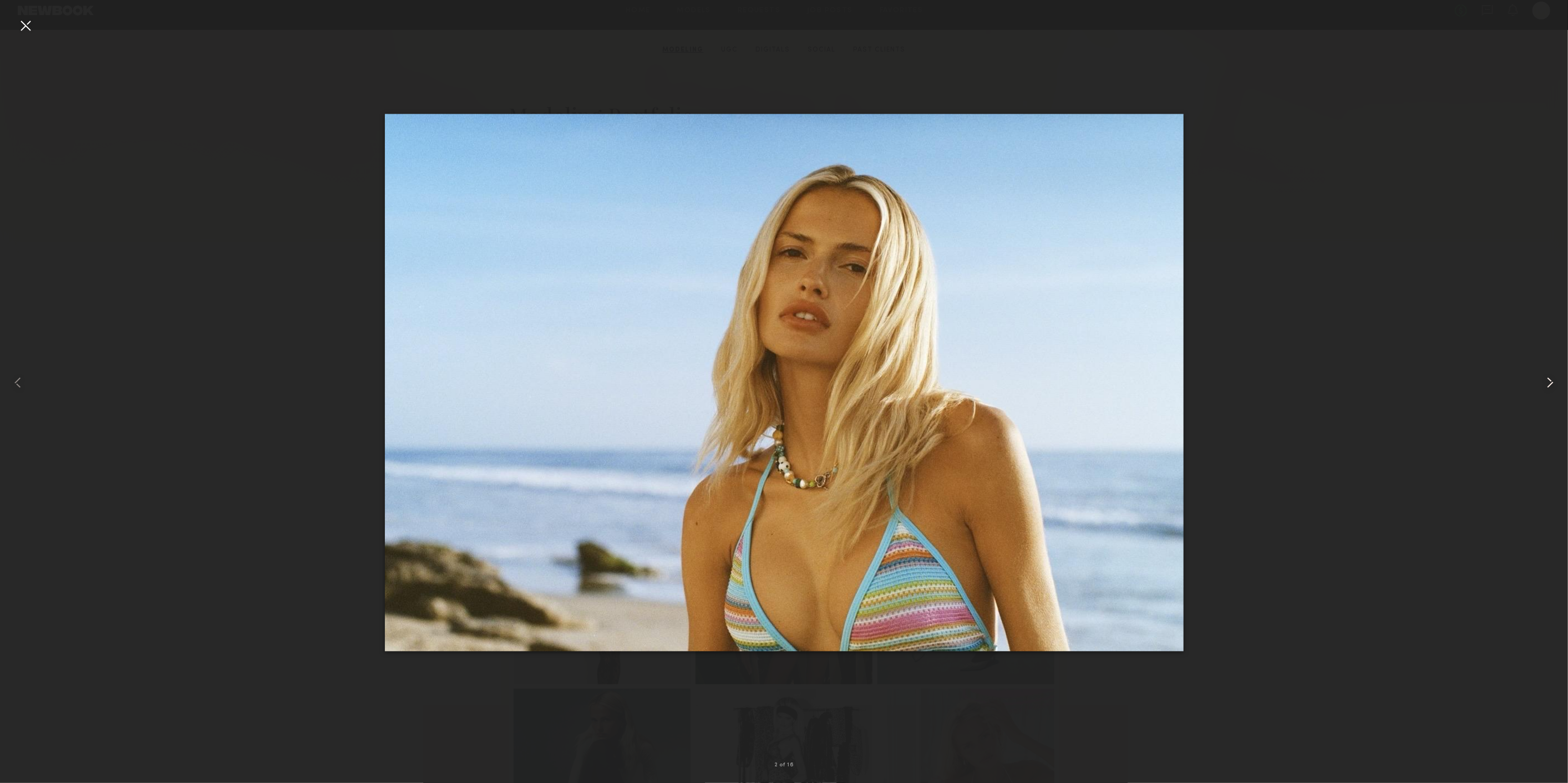
click at [1546, 382] on common-icon at bounding box center [1550, 382] width 18 height 18
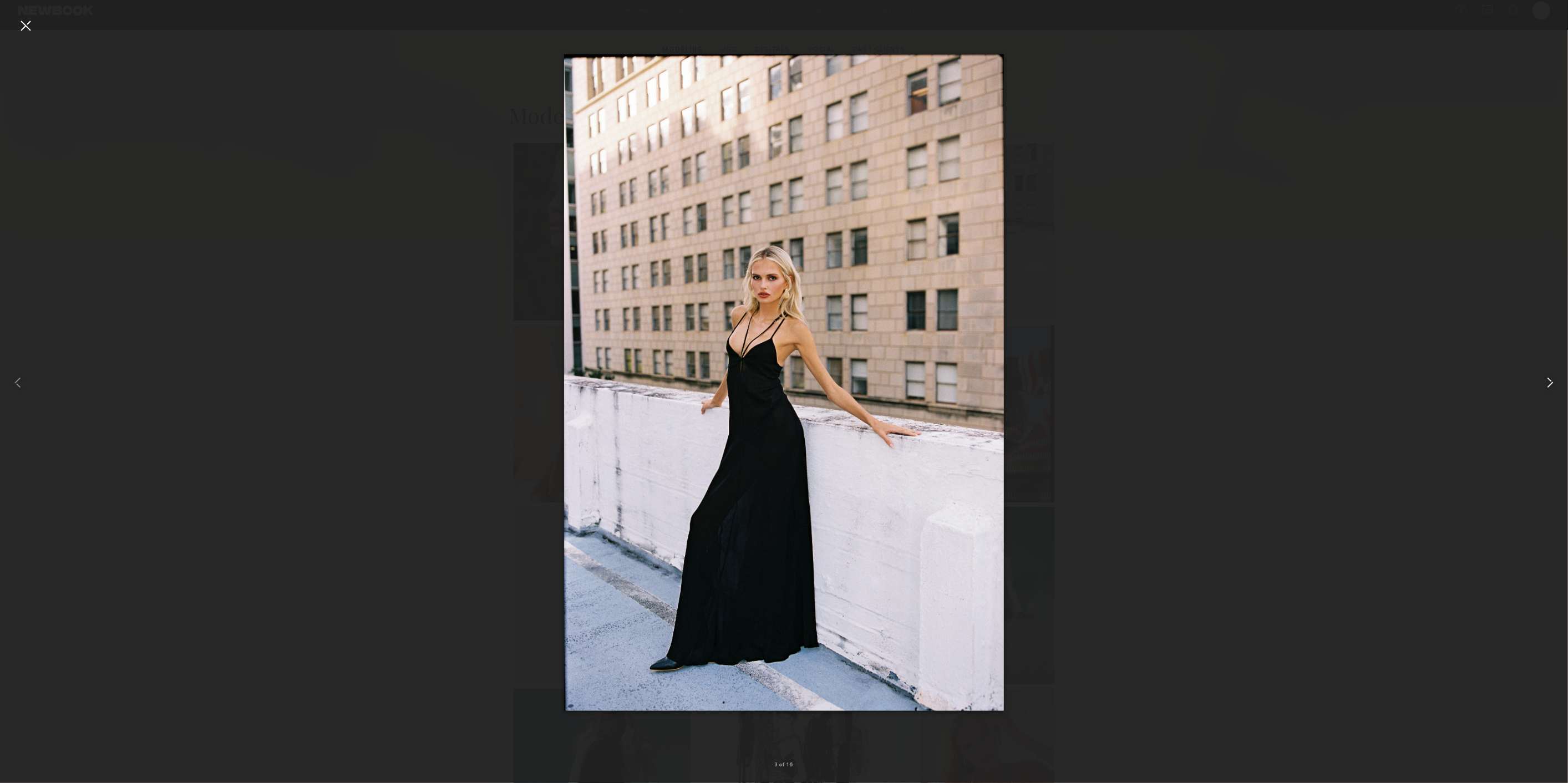
click at [1546, 382] on common-icon at bounding box center [1550, 382] width 18 height 18
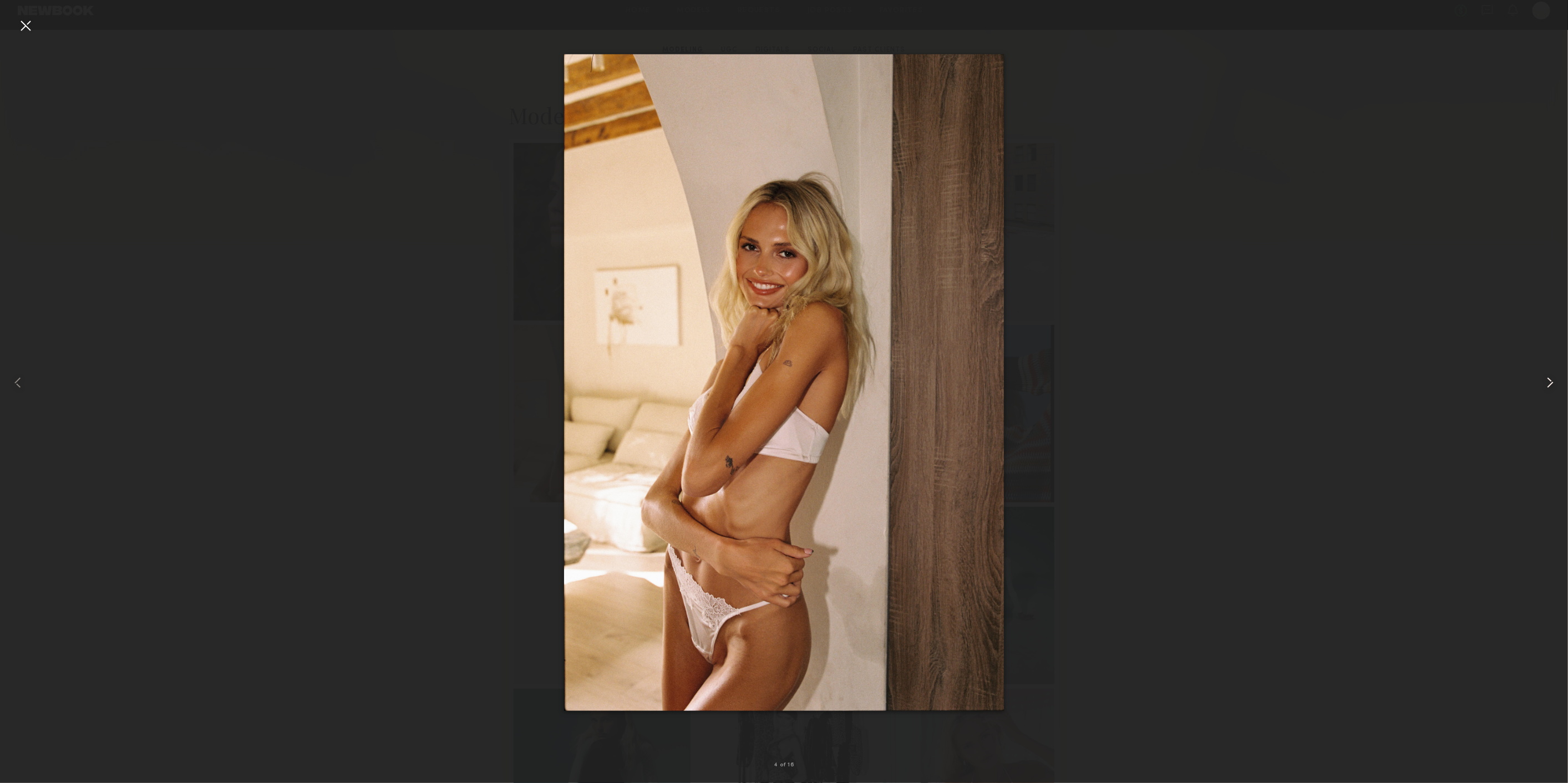
click at [1546, 382] on common-icon at bounding box center [1550, 382] width 18 height 18
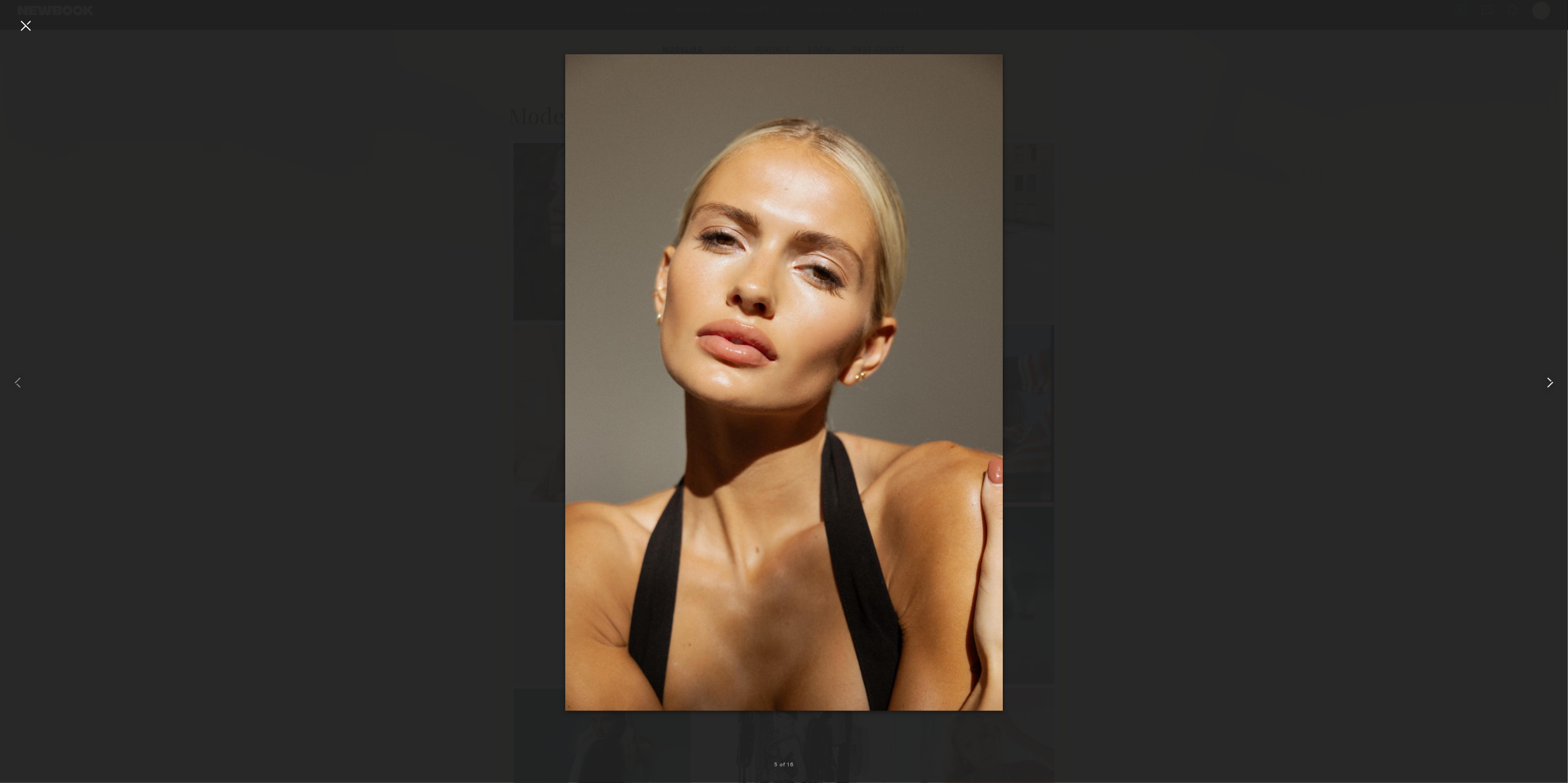
click at [1546, 382] on common-icon at bounding box center [1550, 382] width 18 height 18
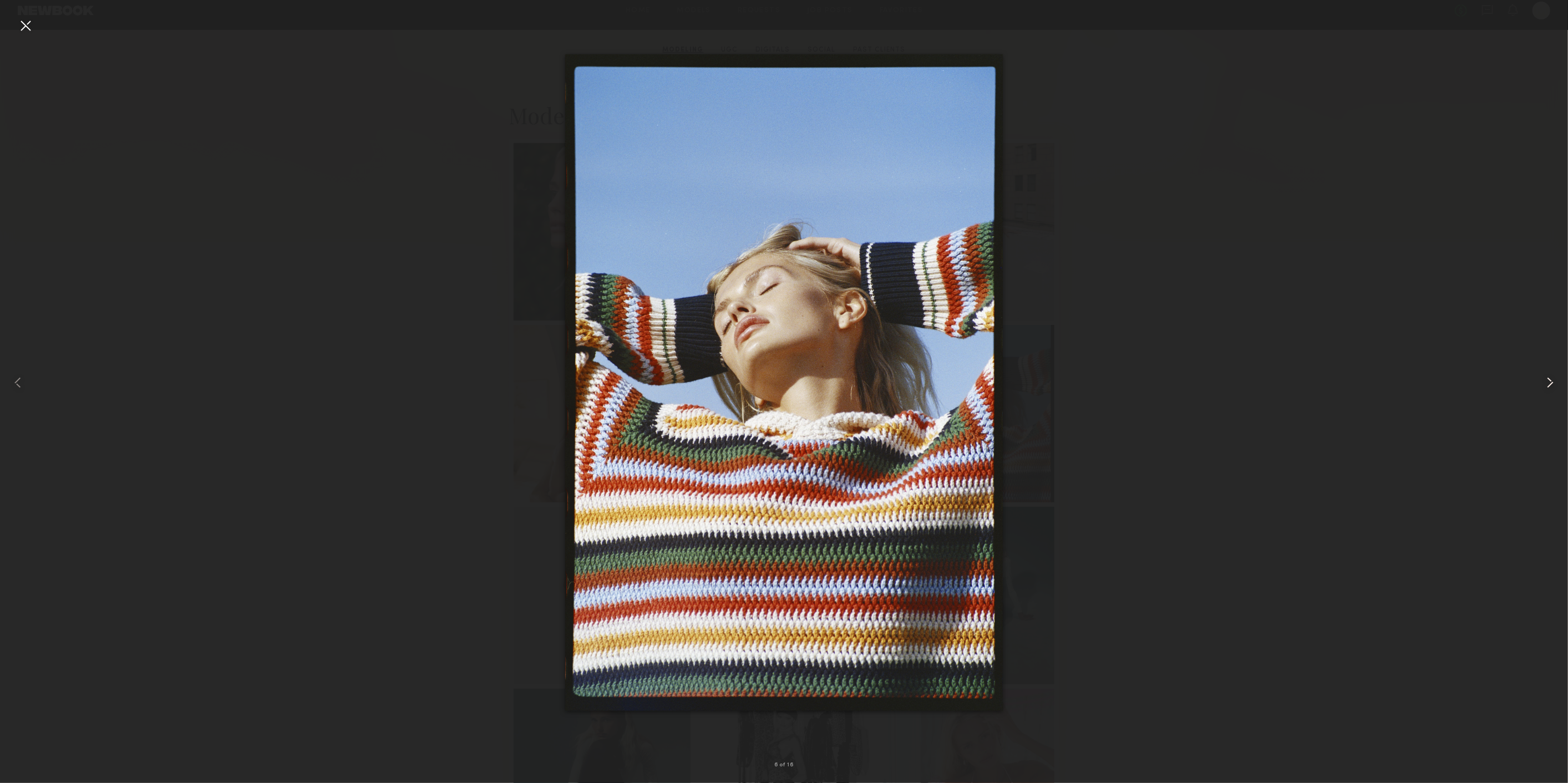
click at [1546, 382] on common-icon at bounding box center [1550, 382] width 18 height 18
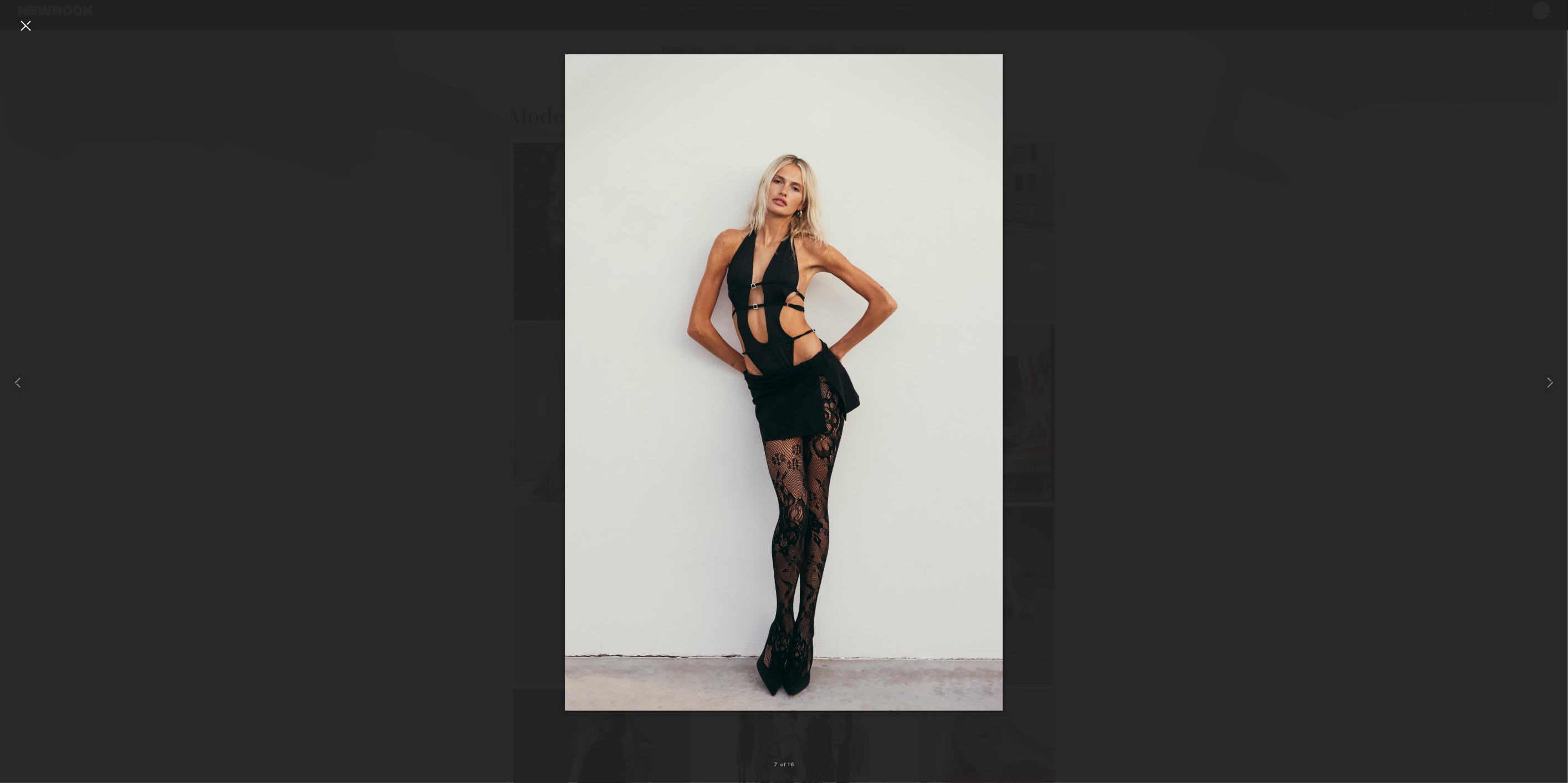
click at [23, 26] on div at bounding box center [25, 25] width 18 height 18
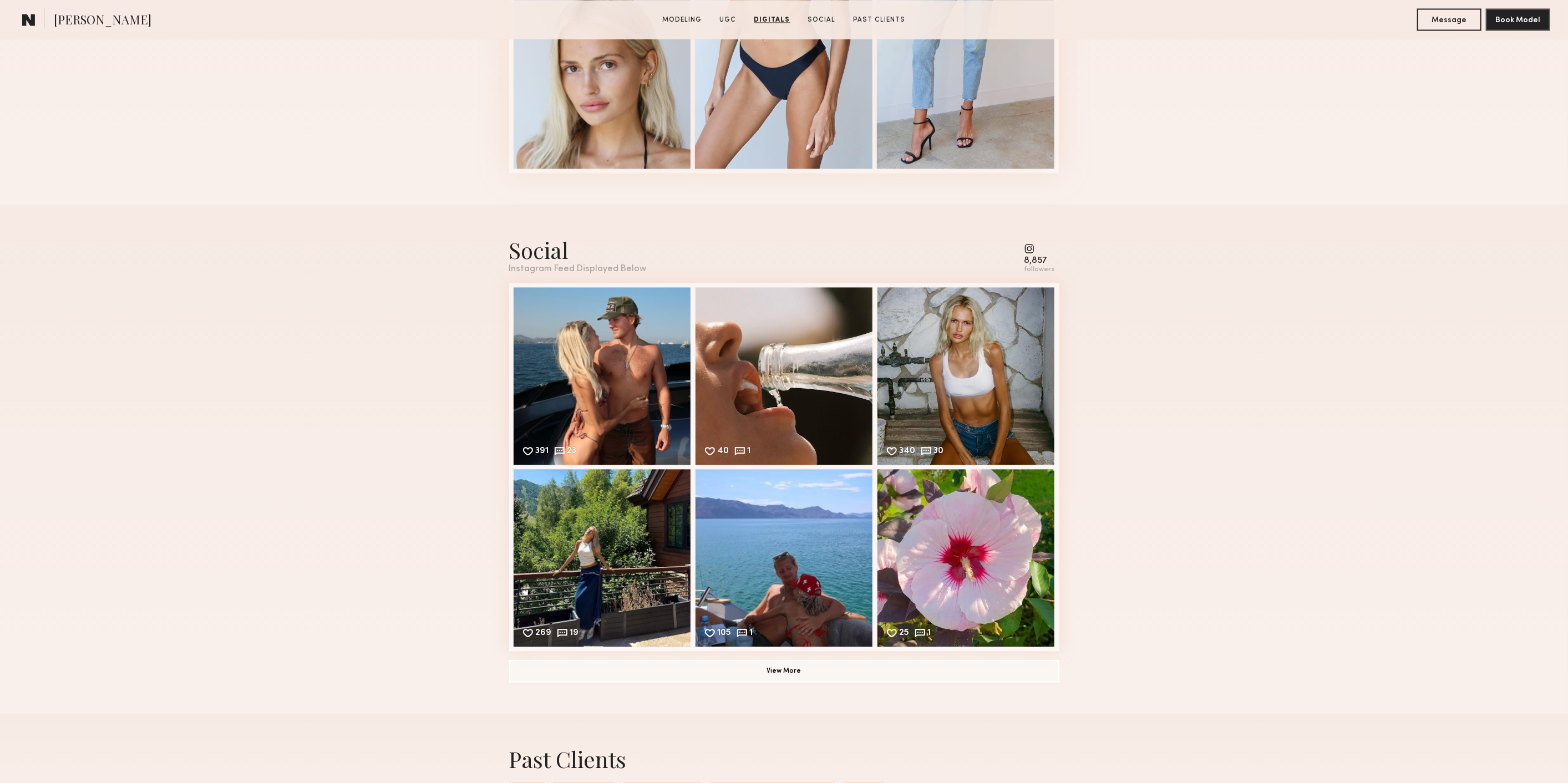
scroll to position [2032, 0]
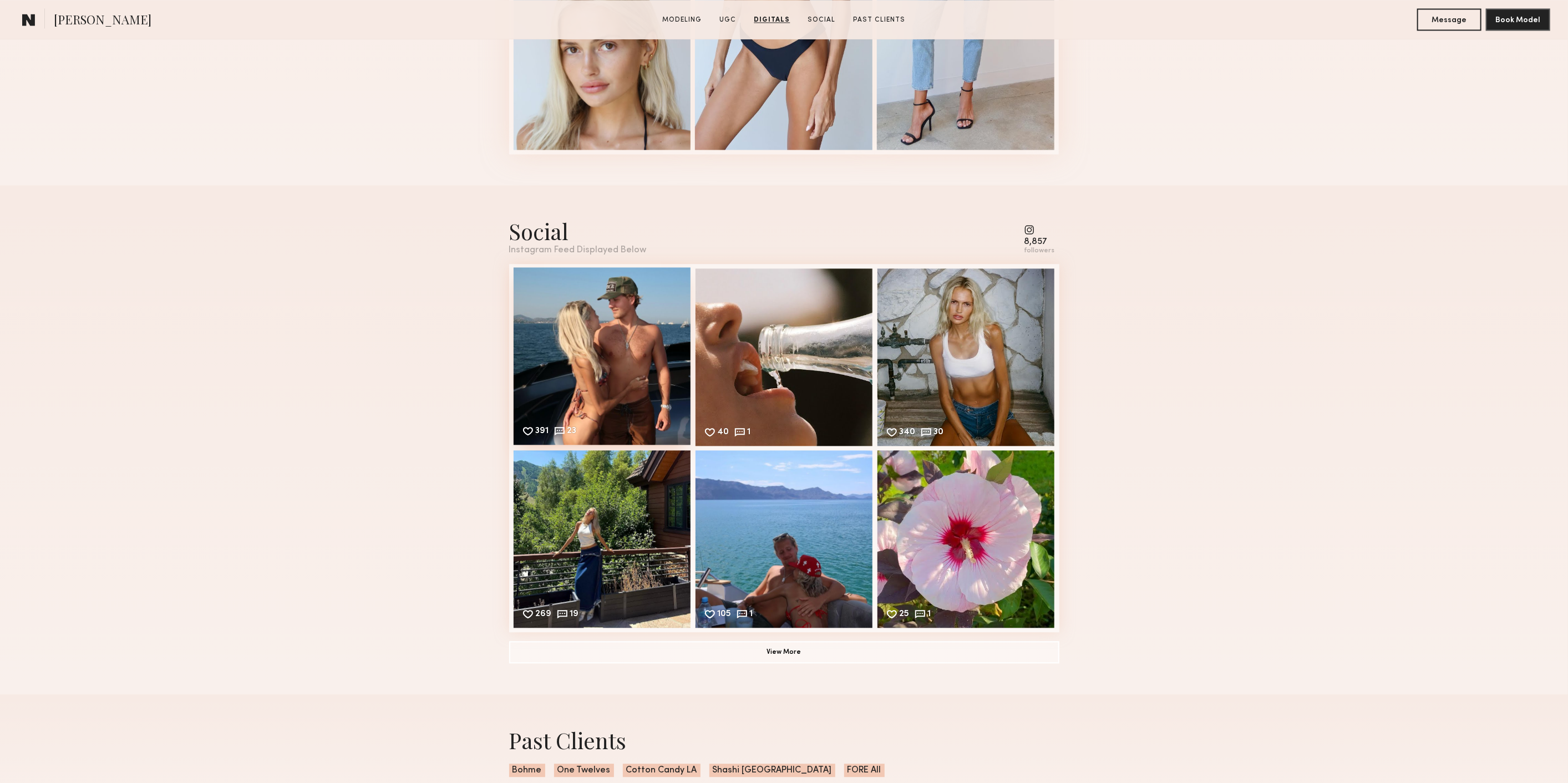
click at [562, 345] on div "391 23 Likes & comments displayed to show model’s engagement" at bounding box center [602, 355] width 177 height 177
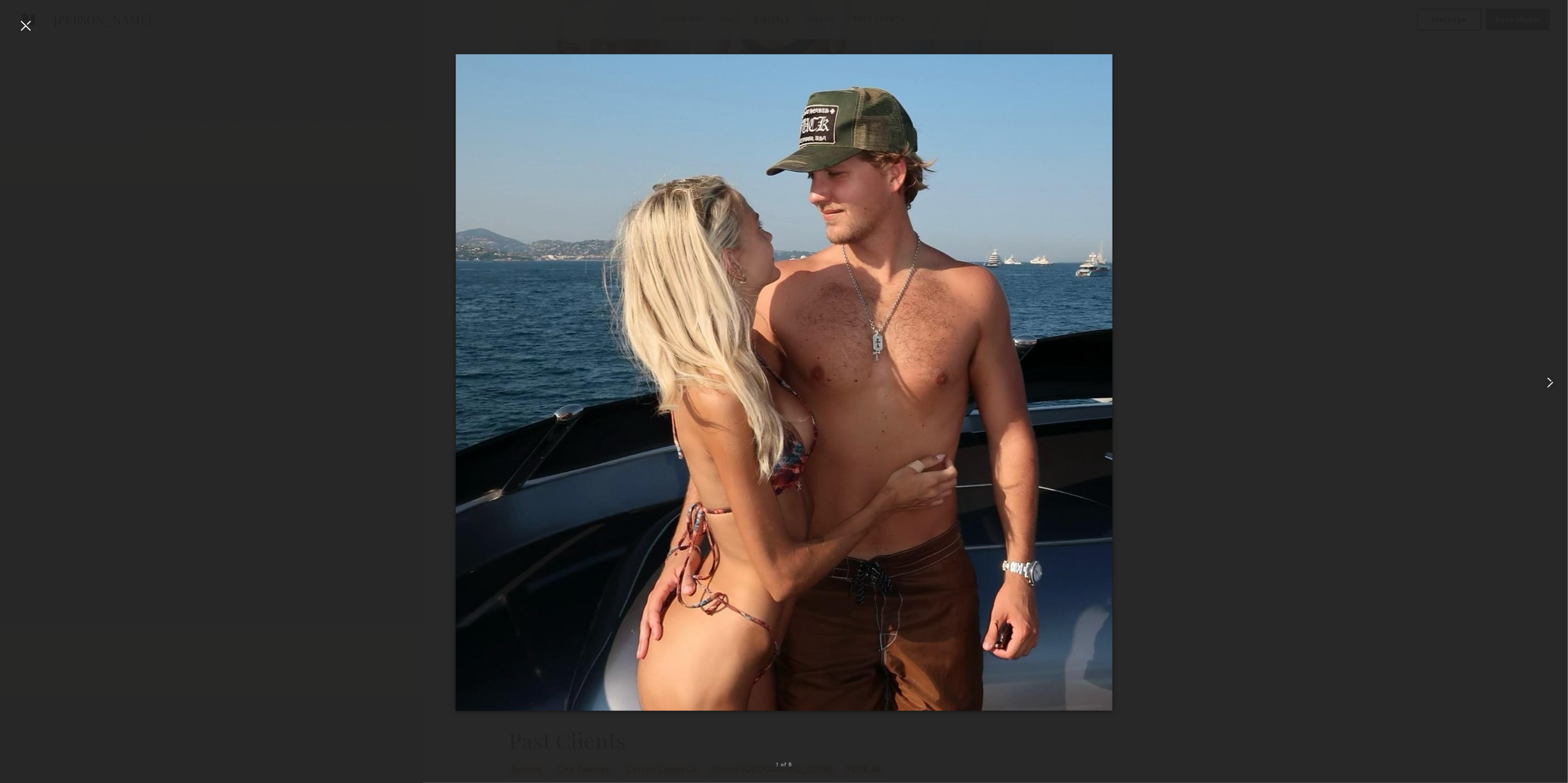
click at [1548, 382] on common-icon at bounding box center [1550, 382] width 18 height 18
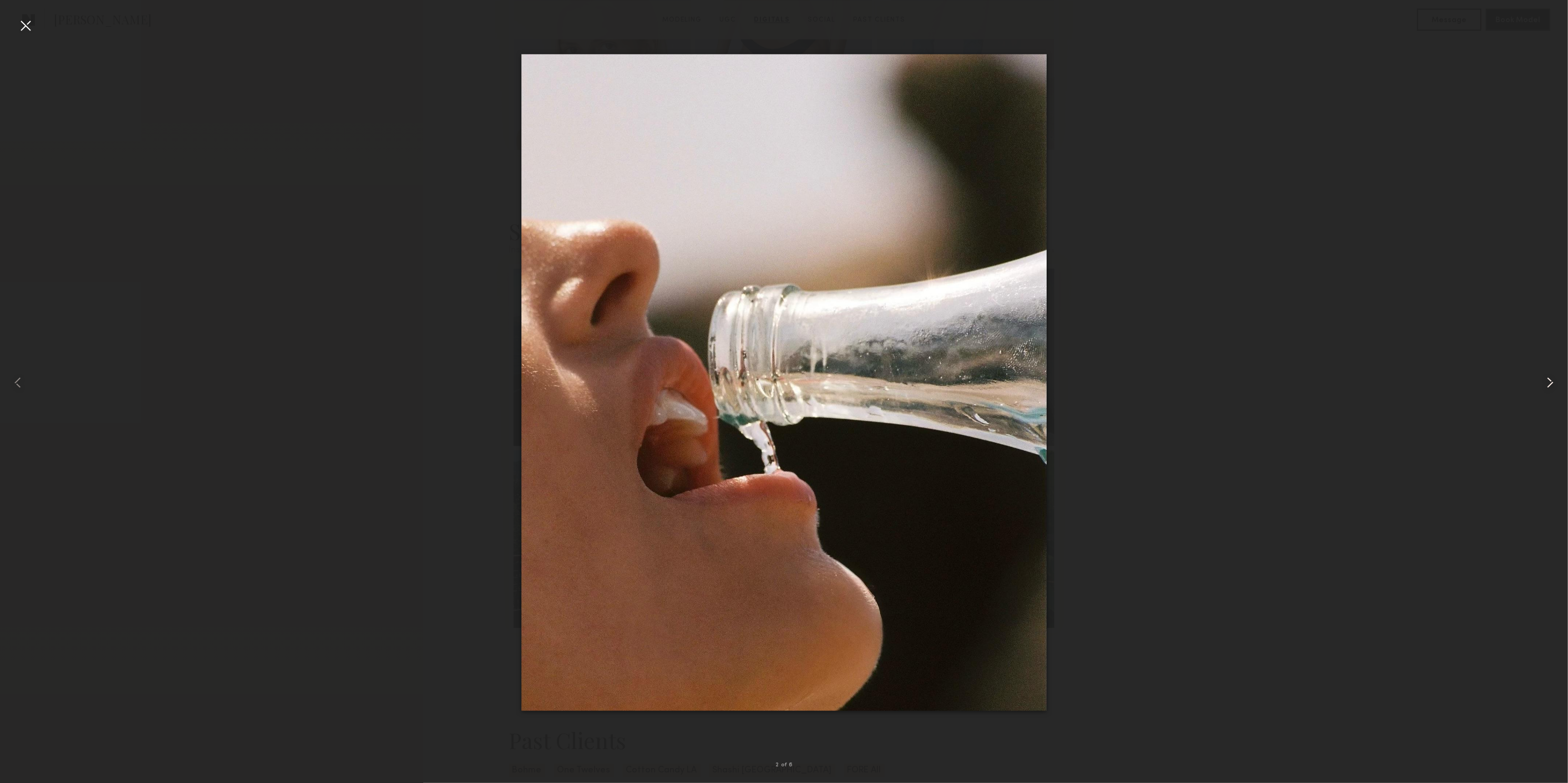
click at [1548, 382] on common-icon at bounding box center [1550, 382] width 18 height 18
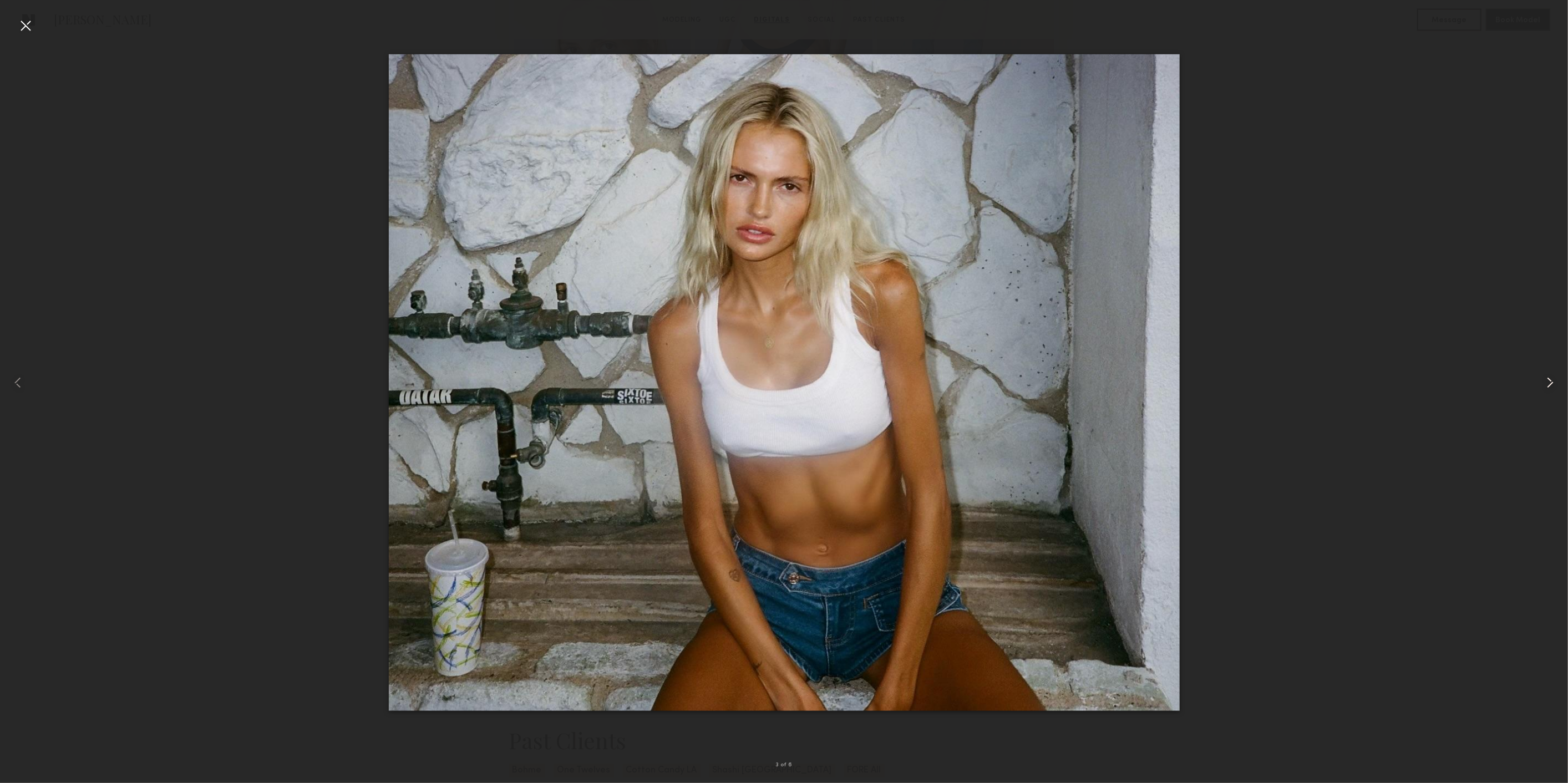
click at [1548, 382] on common-icon at bounding box center [1550, 382] width 18 height 18
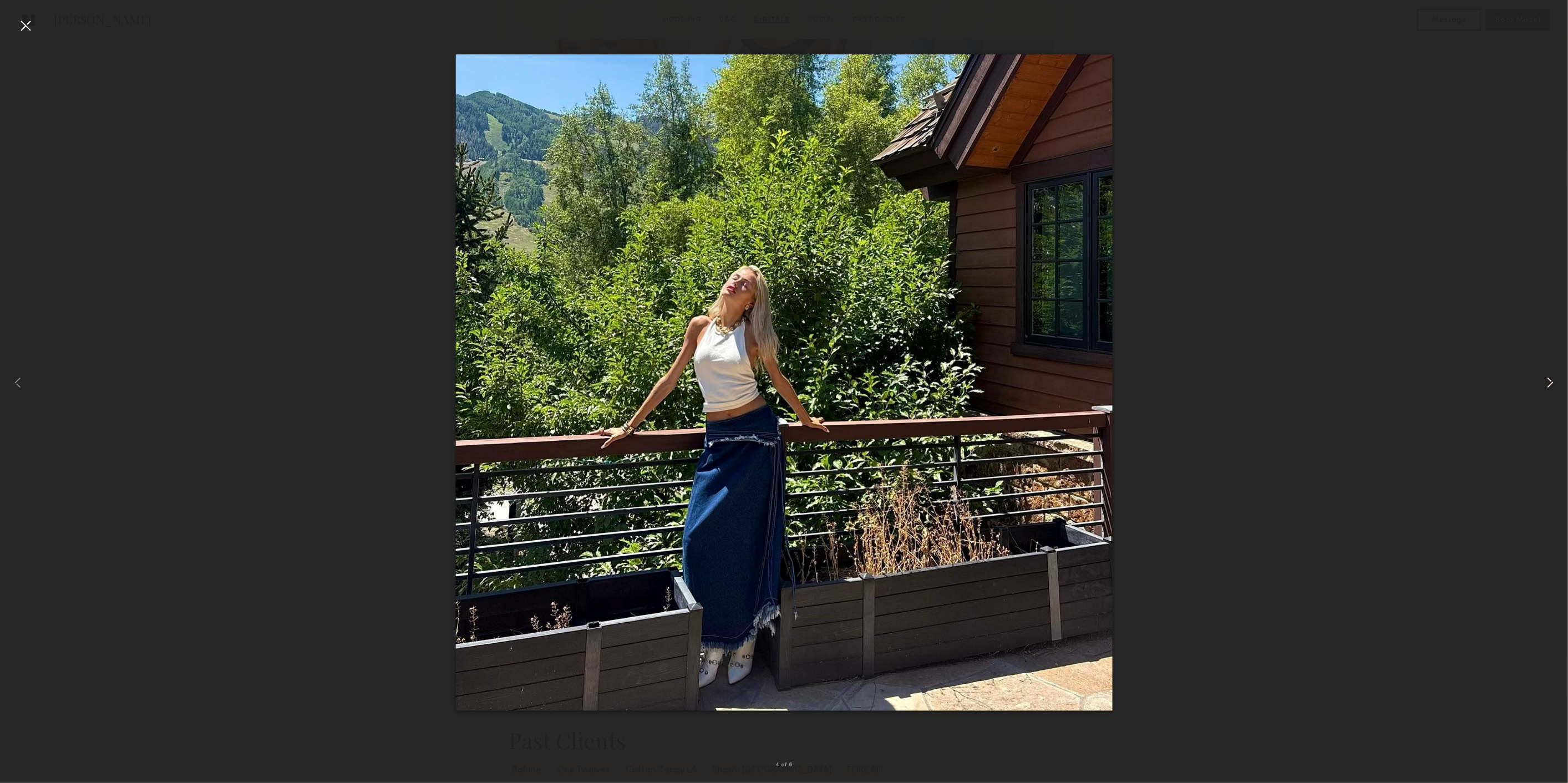
click at [1548, 382] on common-icon at bounding box center [1550, 382] width 18 height 18
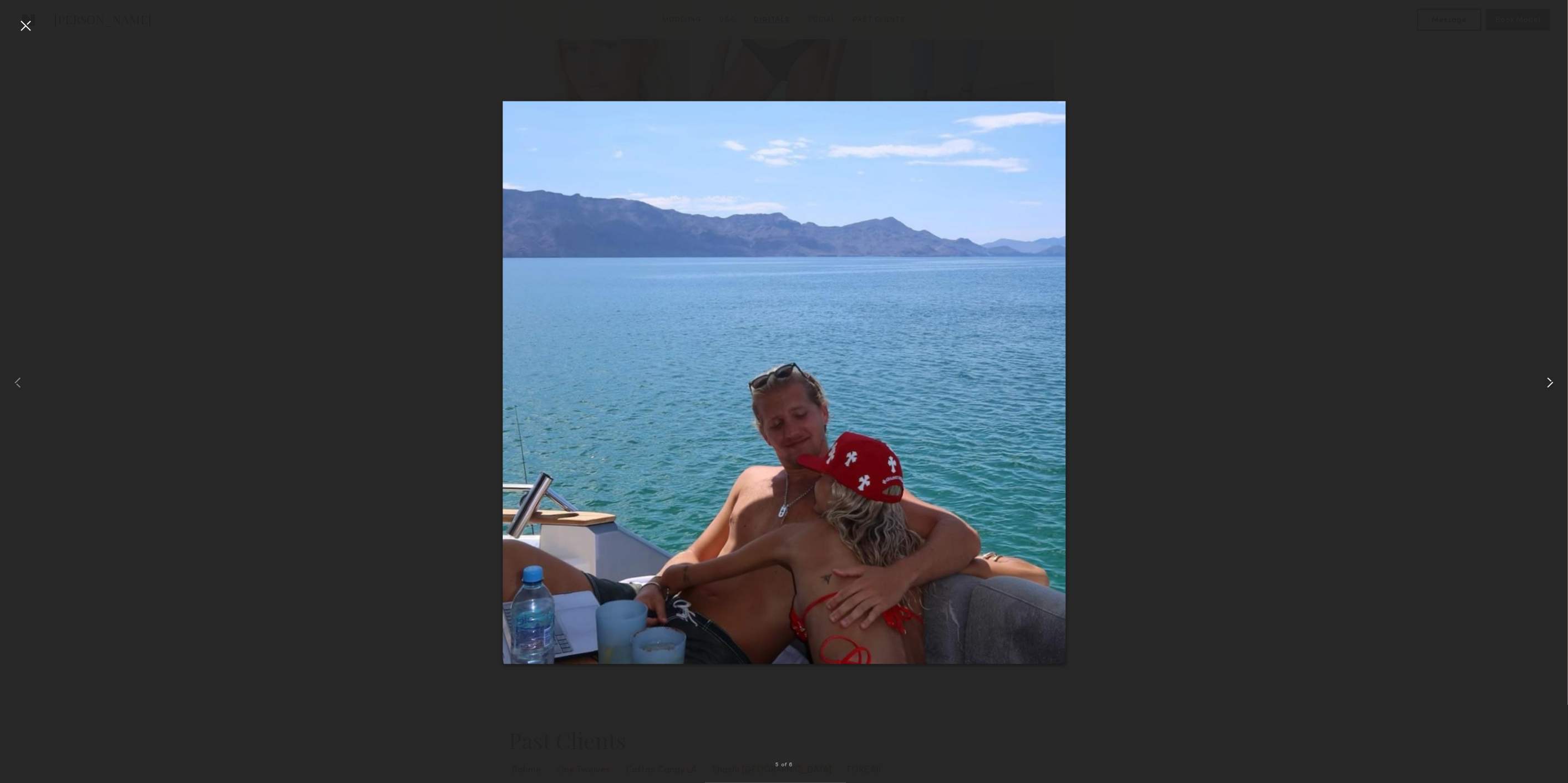
click at [1548, 382] on common-icon at bounding box center [1550, 382] width 18 height 18
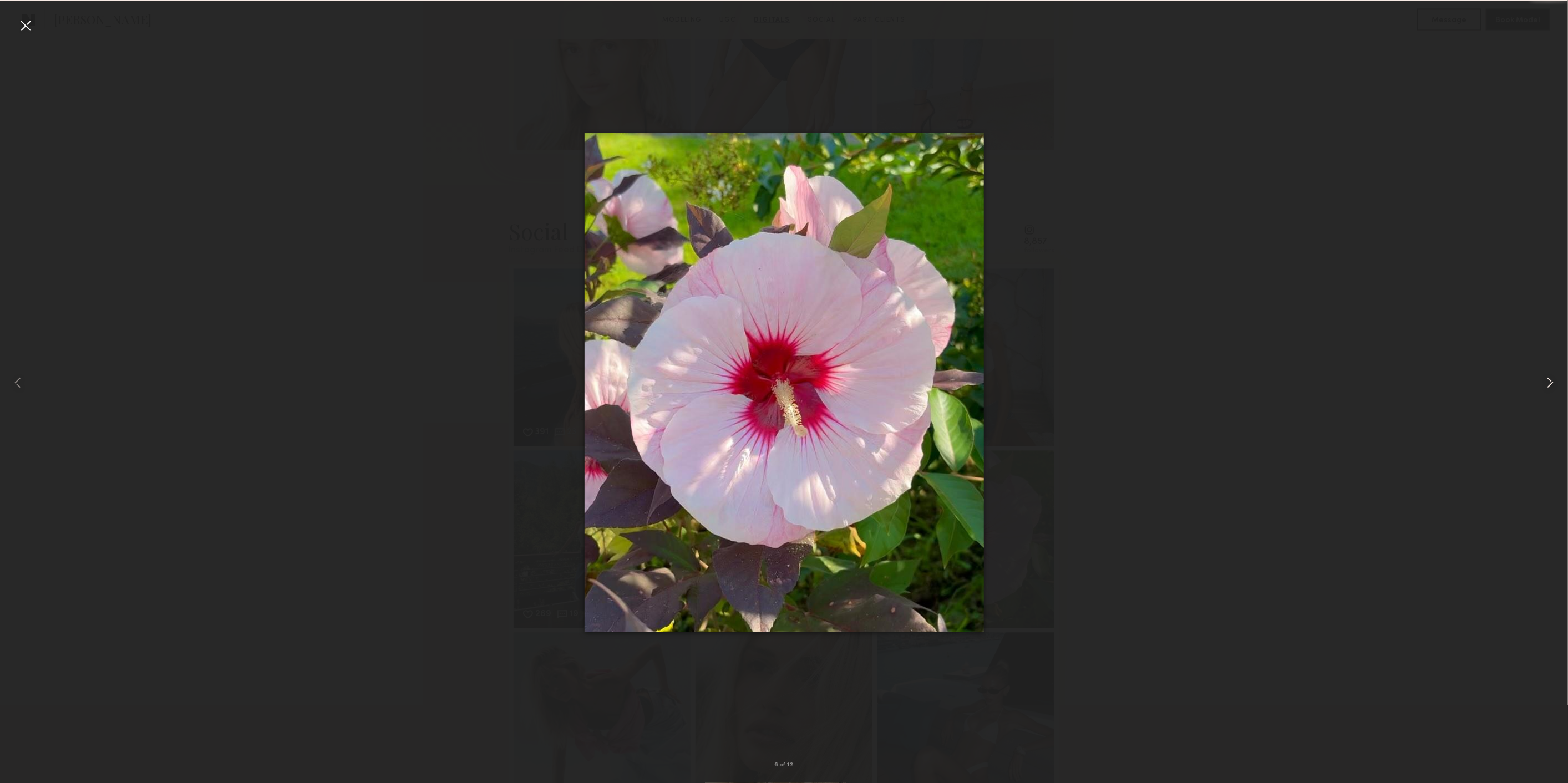
click at [1548, 382] on common-icon at bounding box center [1550, 382] width 18 height 18
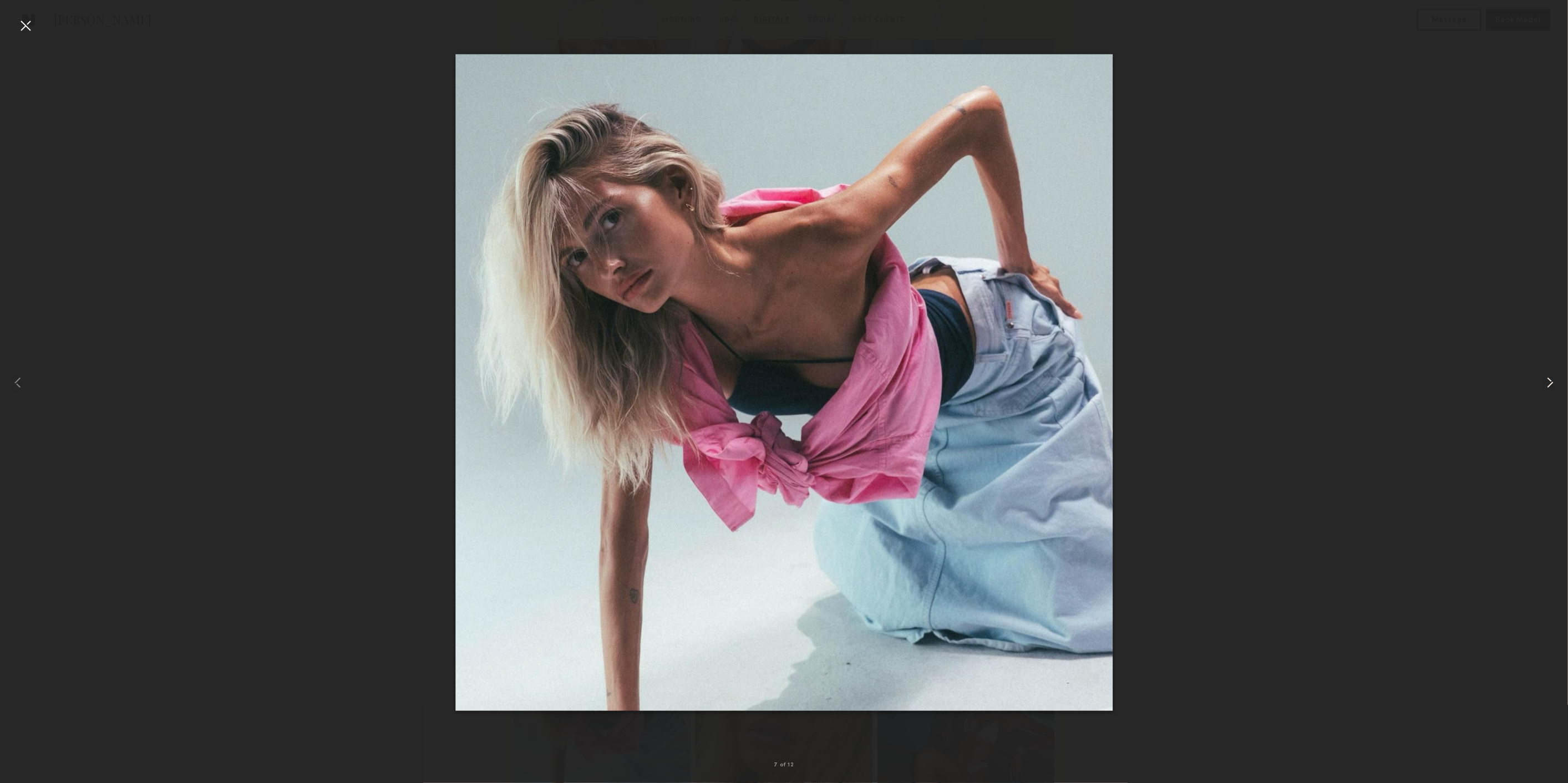
click at [1548, 382] on common-icon at bounding box center [1550, 382] width 18 height 18
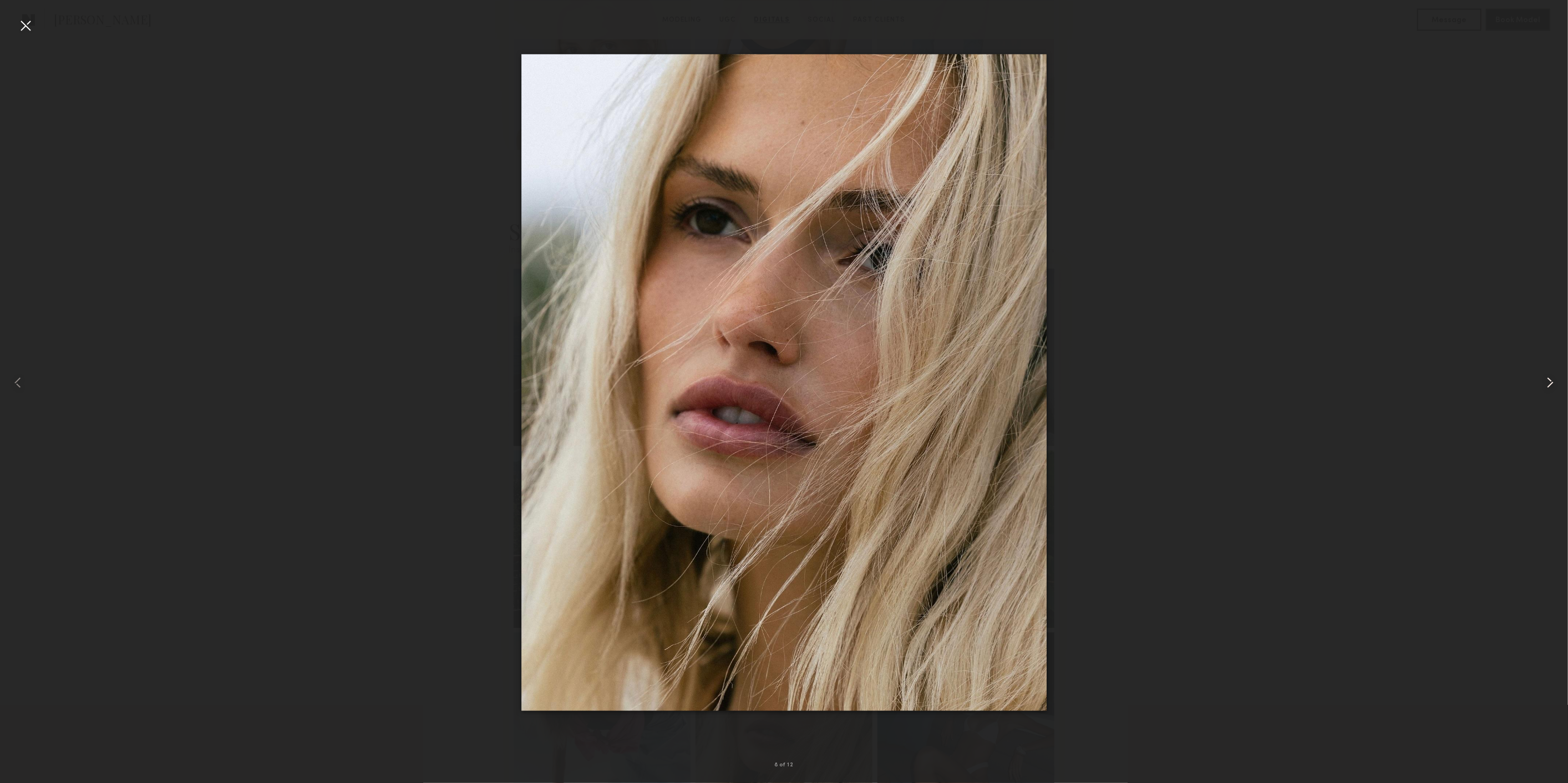
click at [1548, 382] on common-icon at bounding box center [1550, 382] width 18 height 18
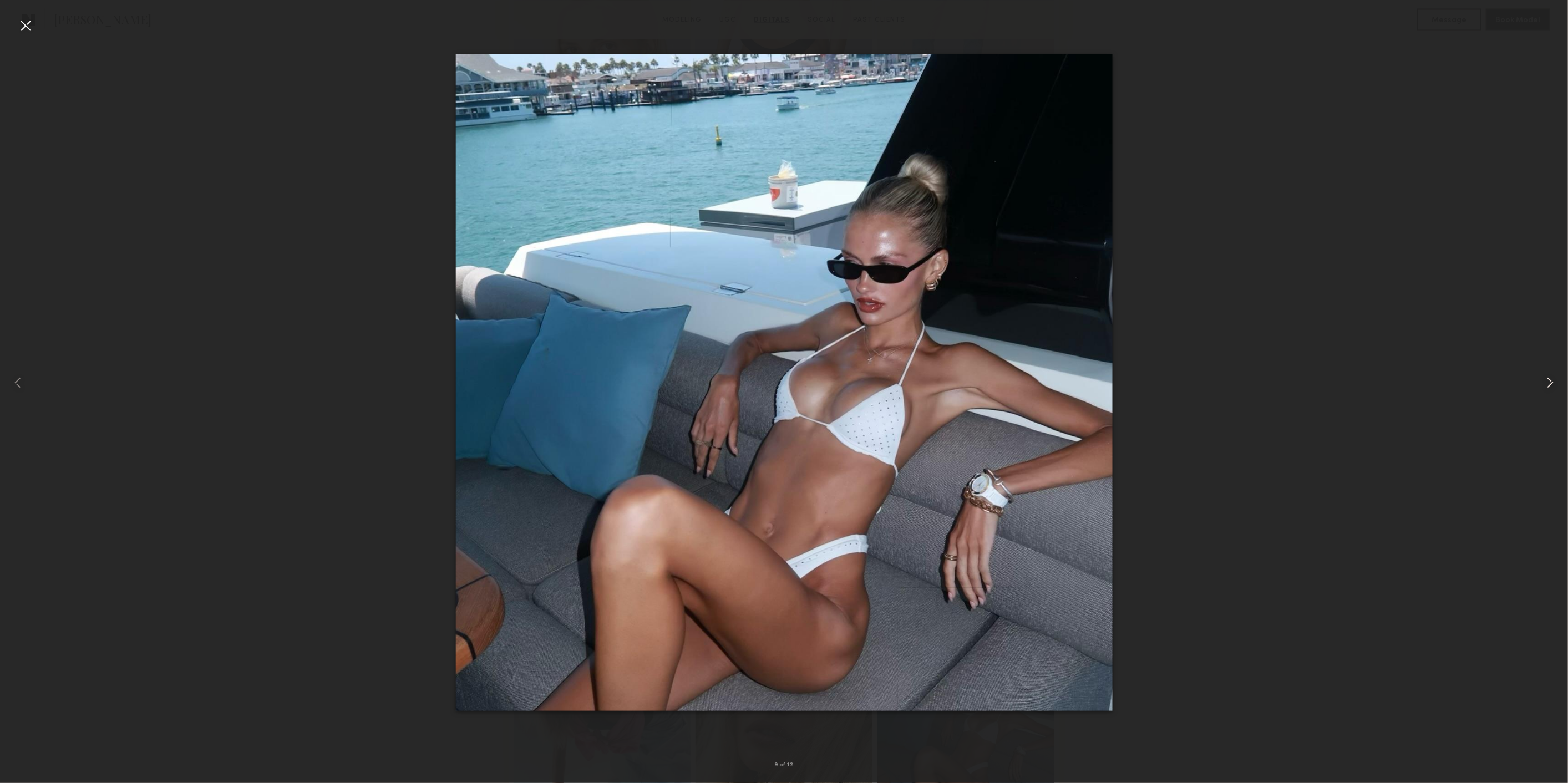
click at [1548, 382] on common-icon at bounding box center [1550, 382] width 18 height 18
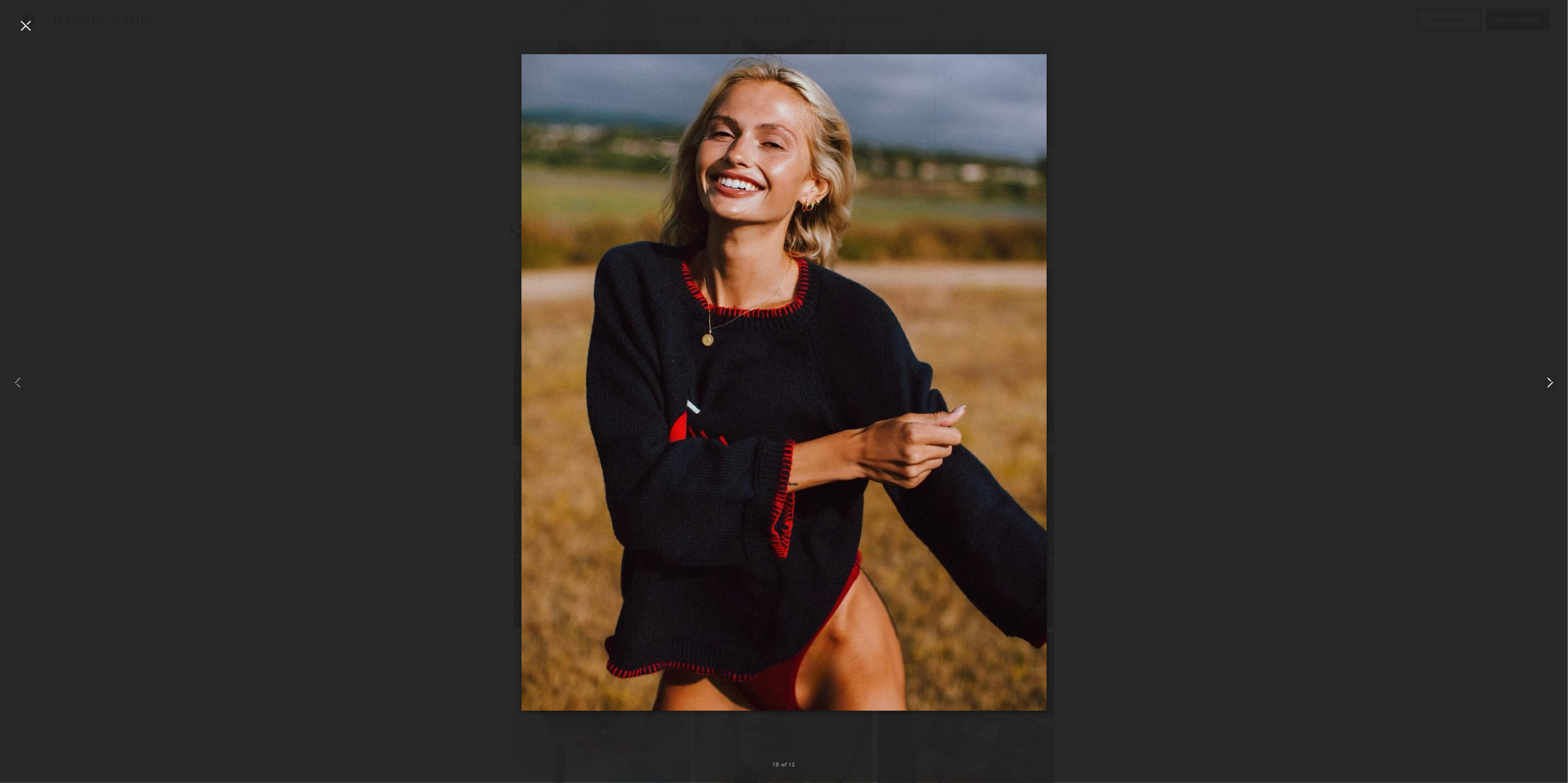
click at [1548, 382] on common-icon at bounding box center [1550, 382] width 18 height 18
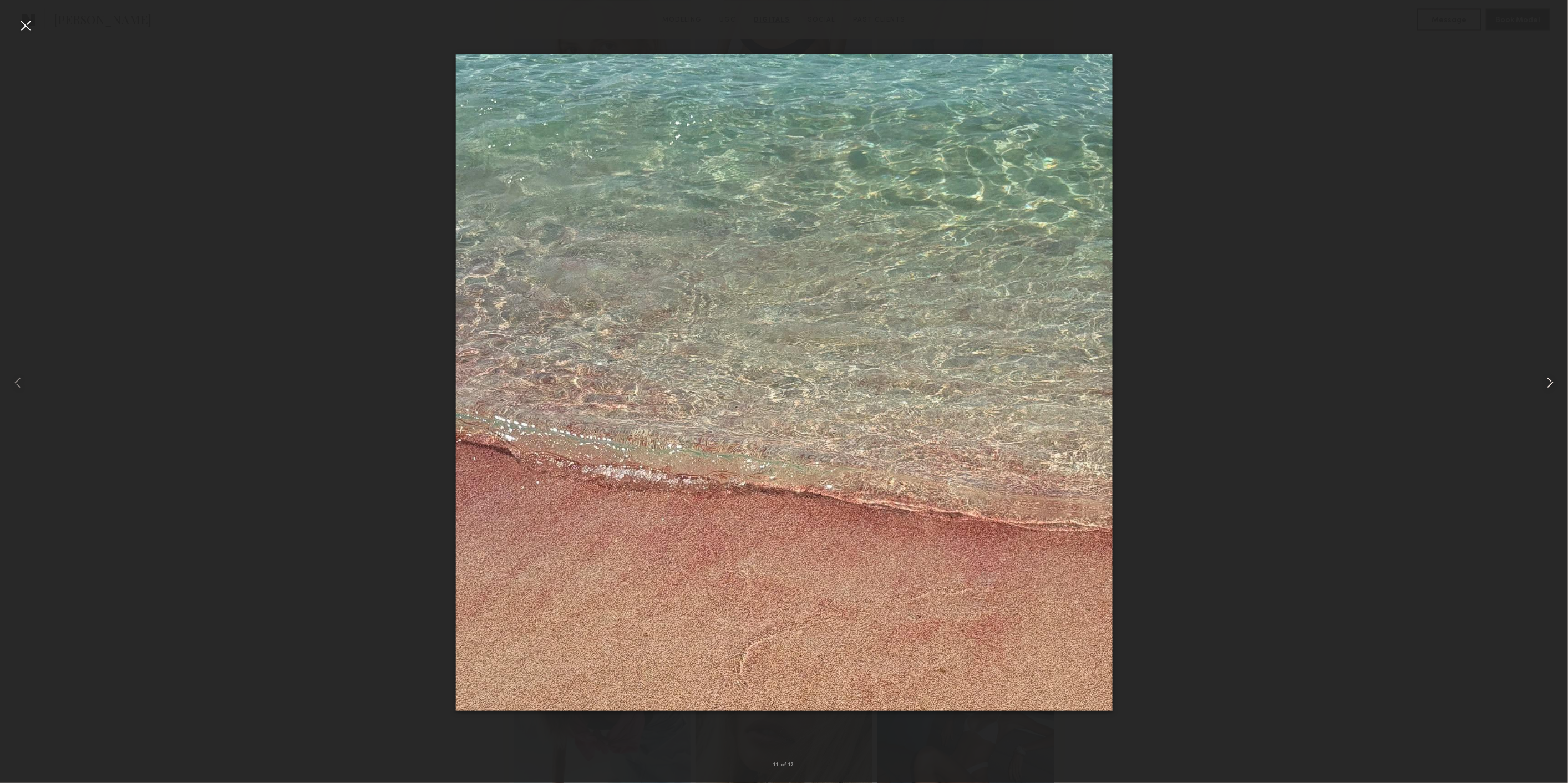
click at [1548, 382] on common-icon at bounding box center [1550, 382] width 18 height 18
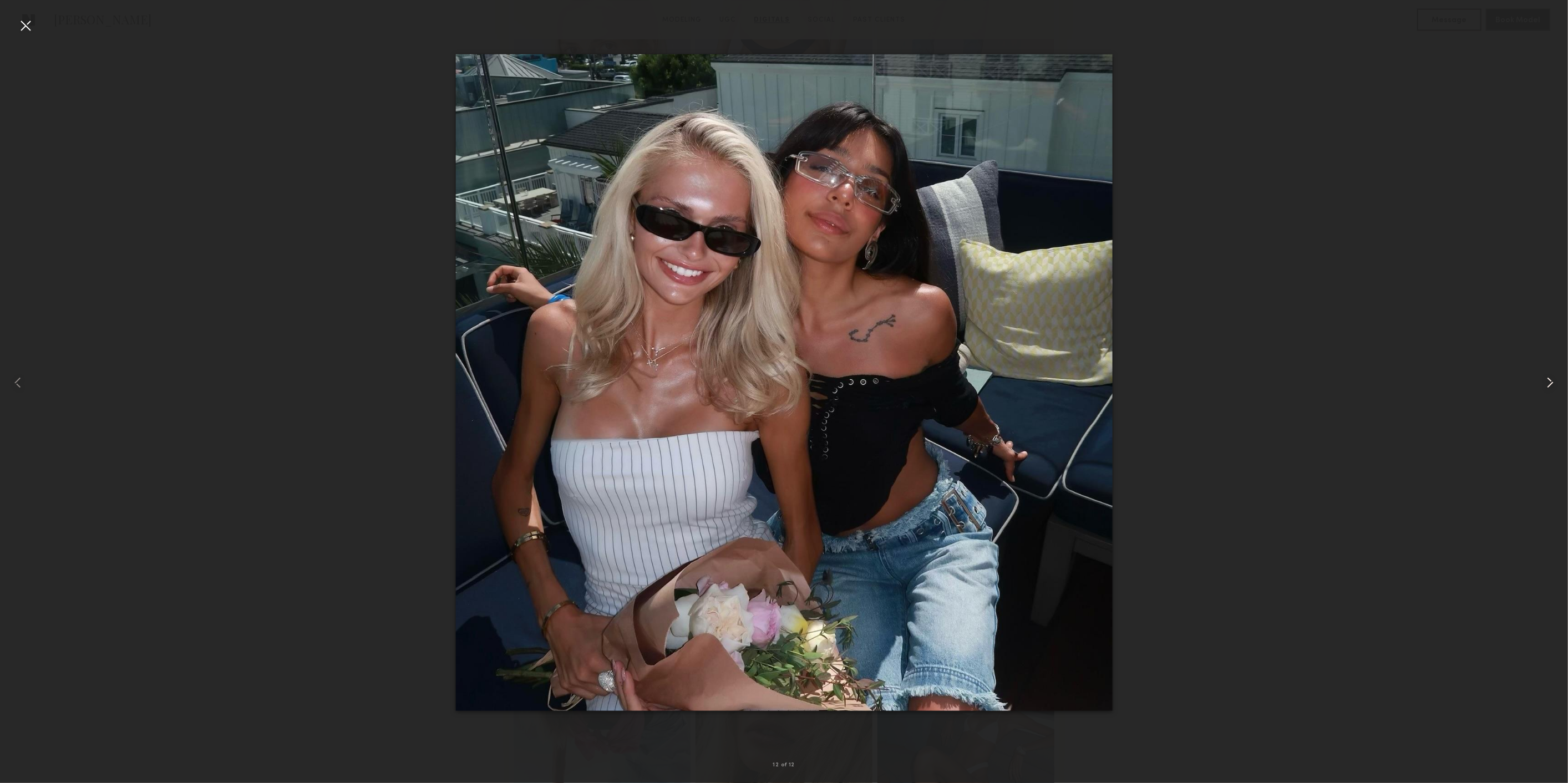
click at [1548, 382] on common-icon at bounding box center [1550, 382] width 18 height 18
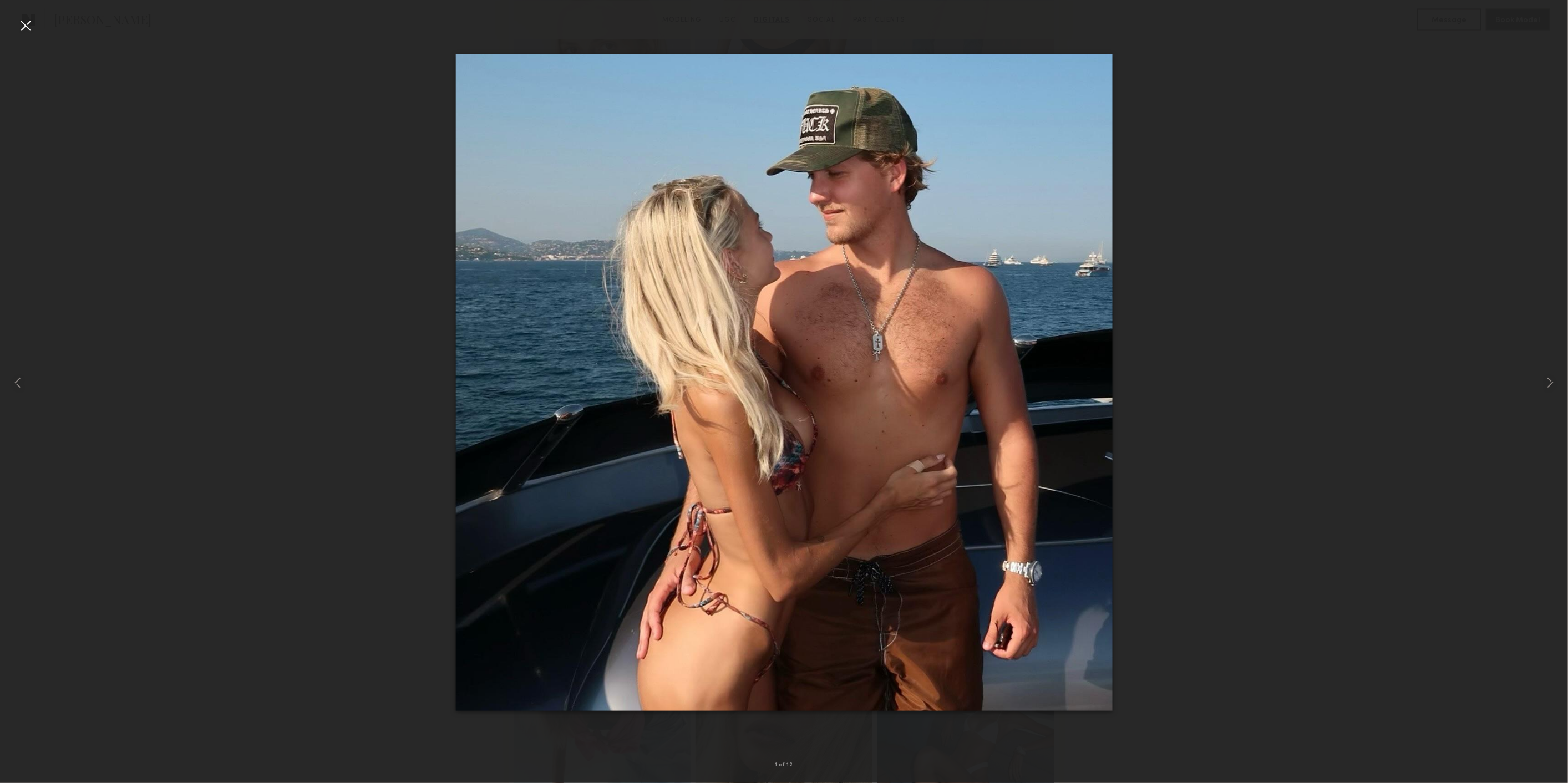
click at [28, 24] on div at bounding box center [25, 25] width 18 height 18
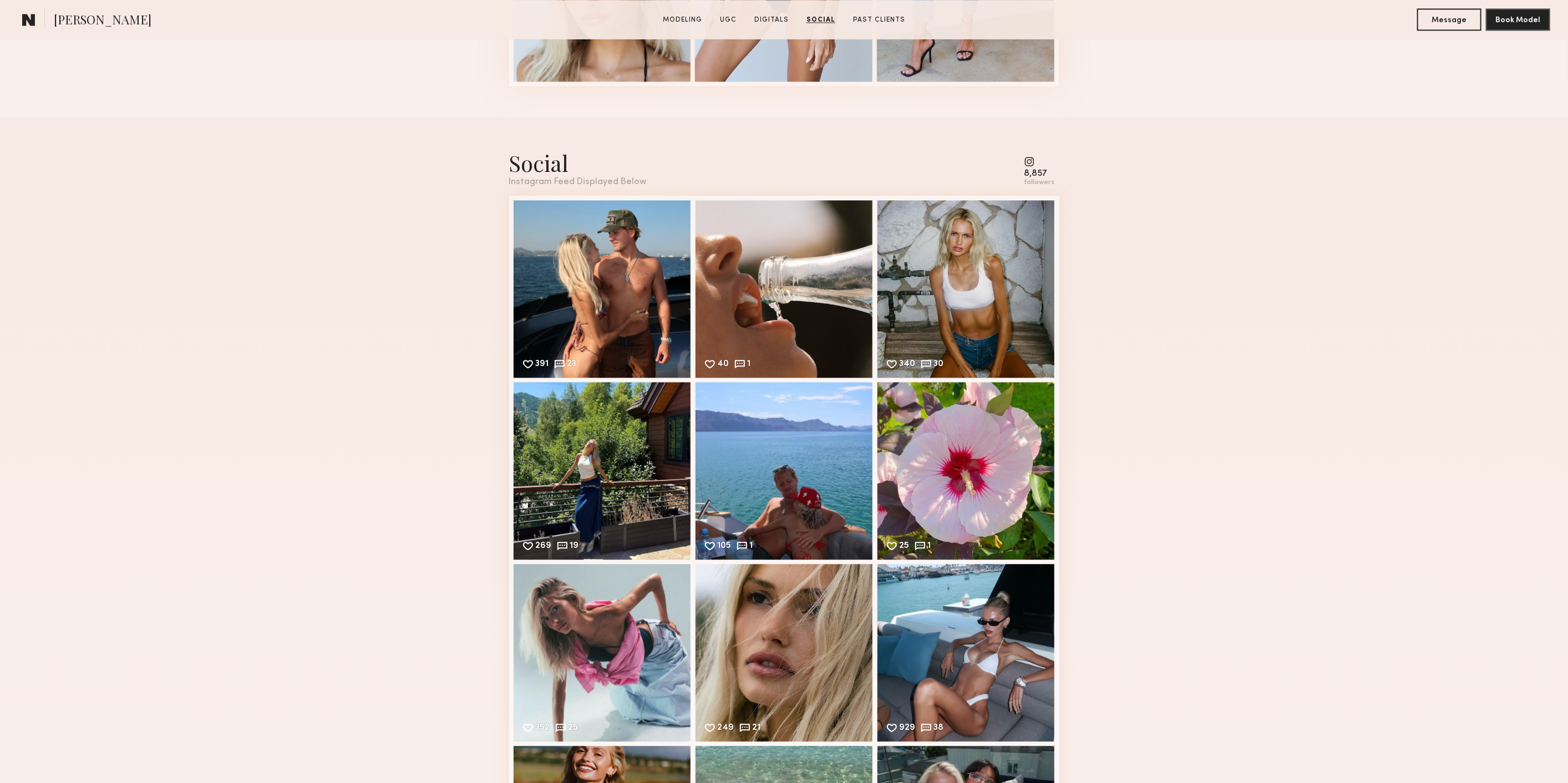
scroll to position [1984, 0]
